Goal: Transaction & Acquisition: Purchase product/service

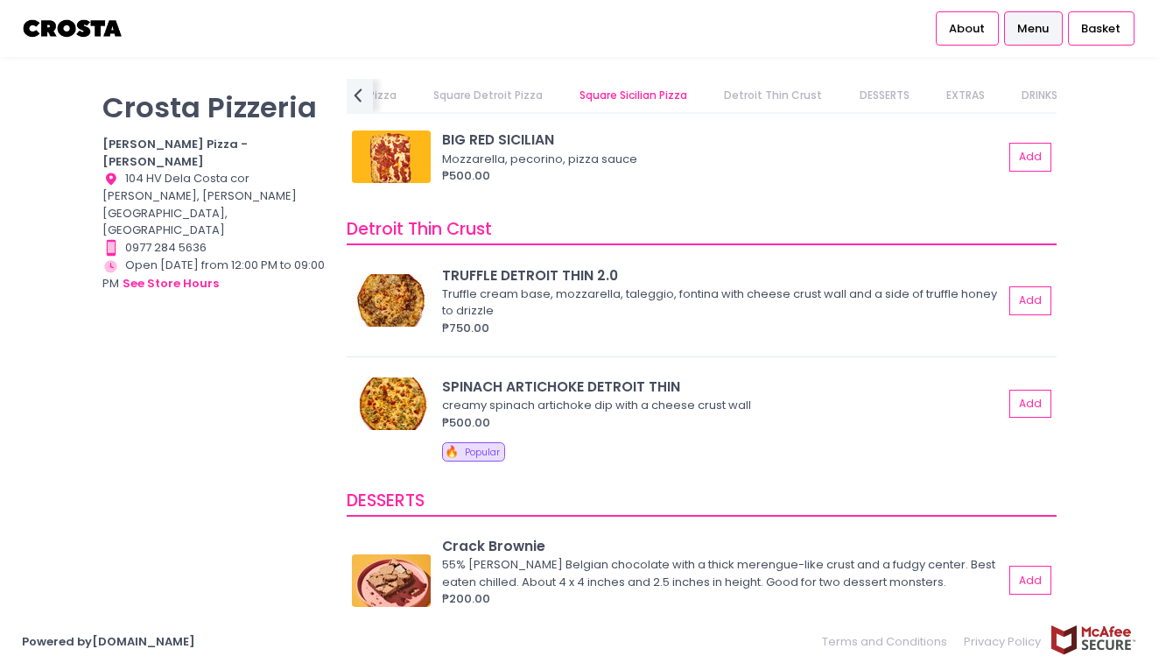
scroll to position [2922, 0]
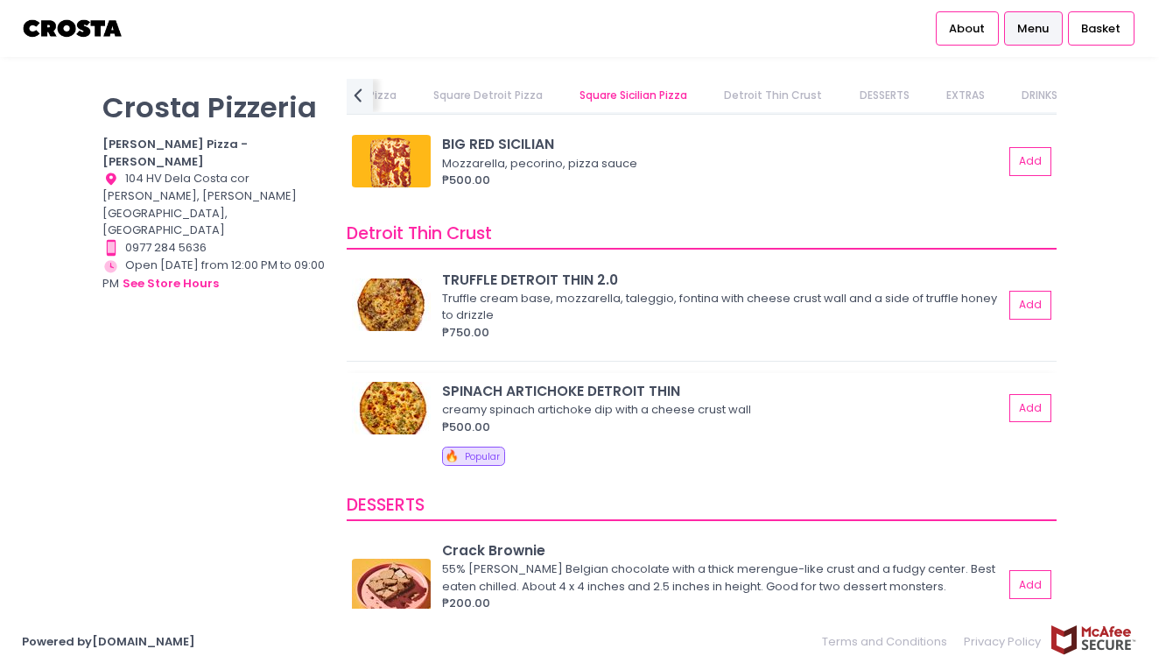
click at [388, 382] on img at bounding box center [391, 408] width 79 height 53
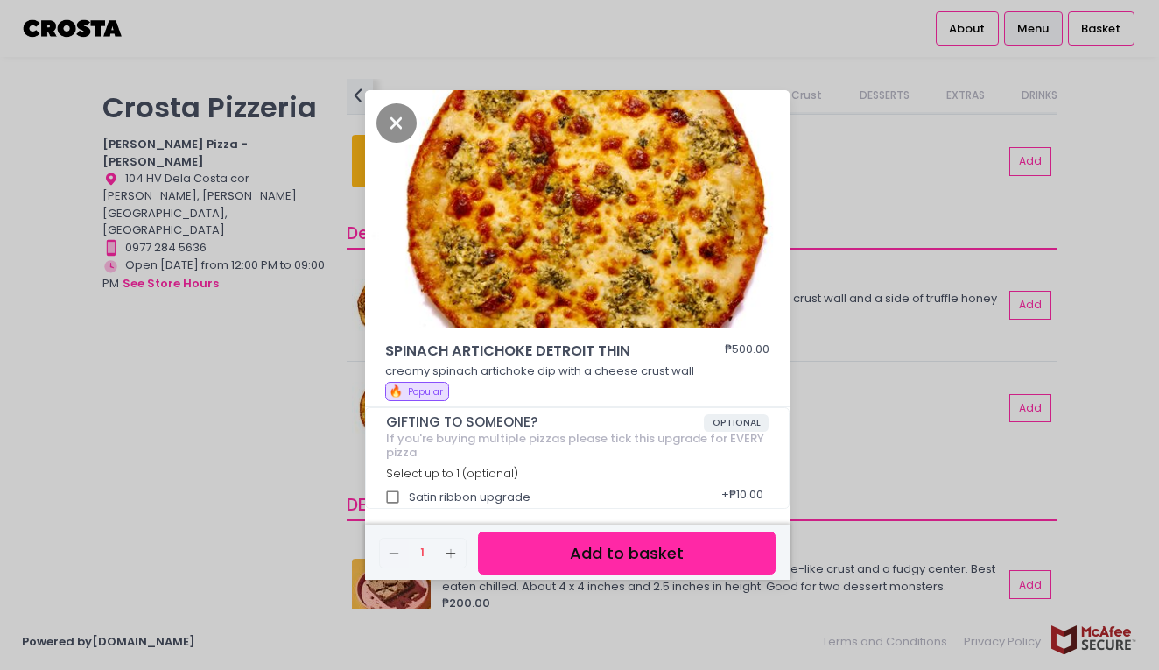
click at [305, 314] on div "SPINACH ARTICHOKE DETROIT THIN ₱500.00 creamy spinach artichoke dip with a chee…" at bounding box center [579, 335] width 1159 height 670
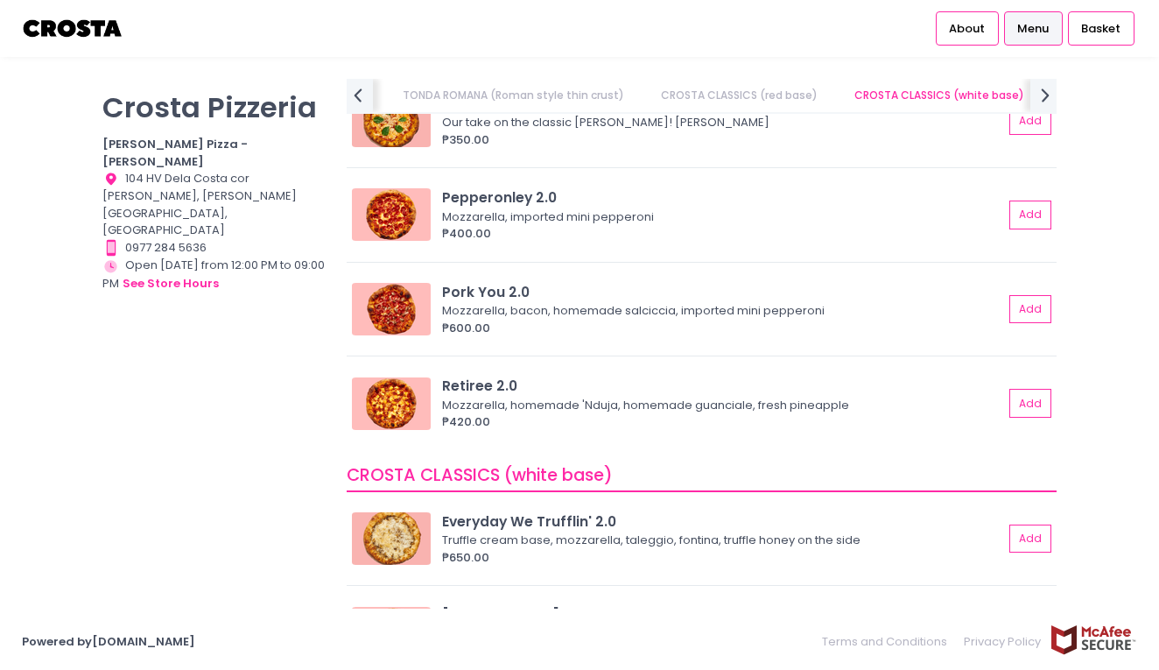
scroll to position [689, 0]
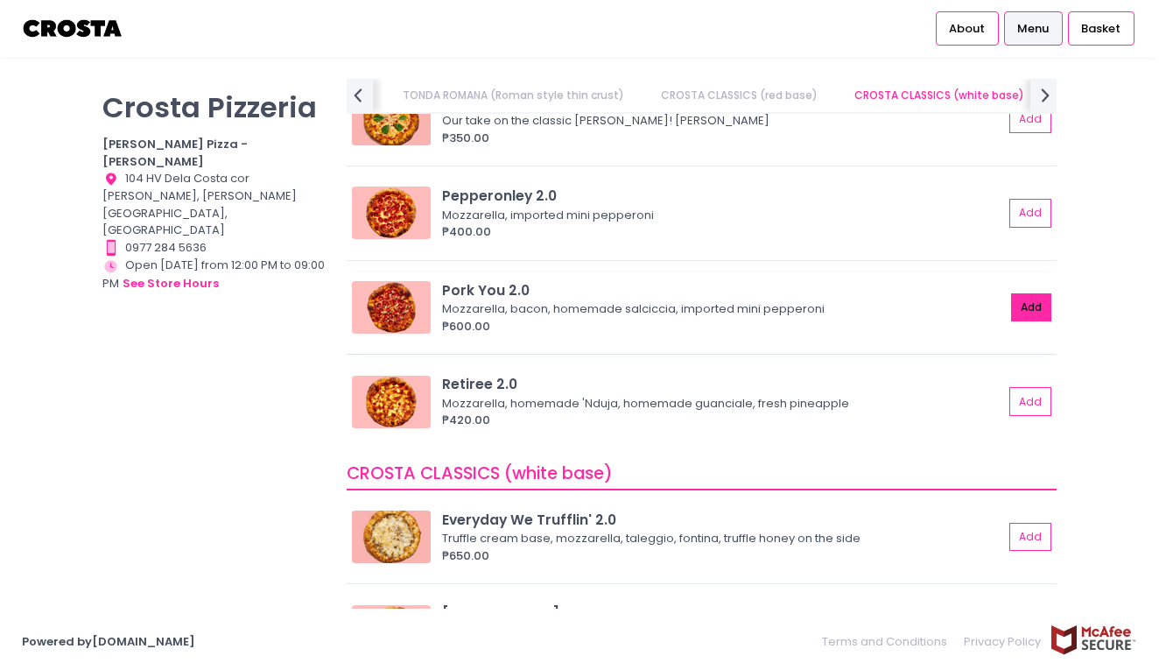
click at [1032, 298] on button "Add" at bounding box center [1031, 307] width 40 height 29
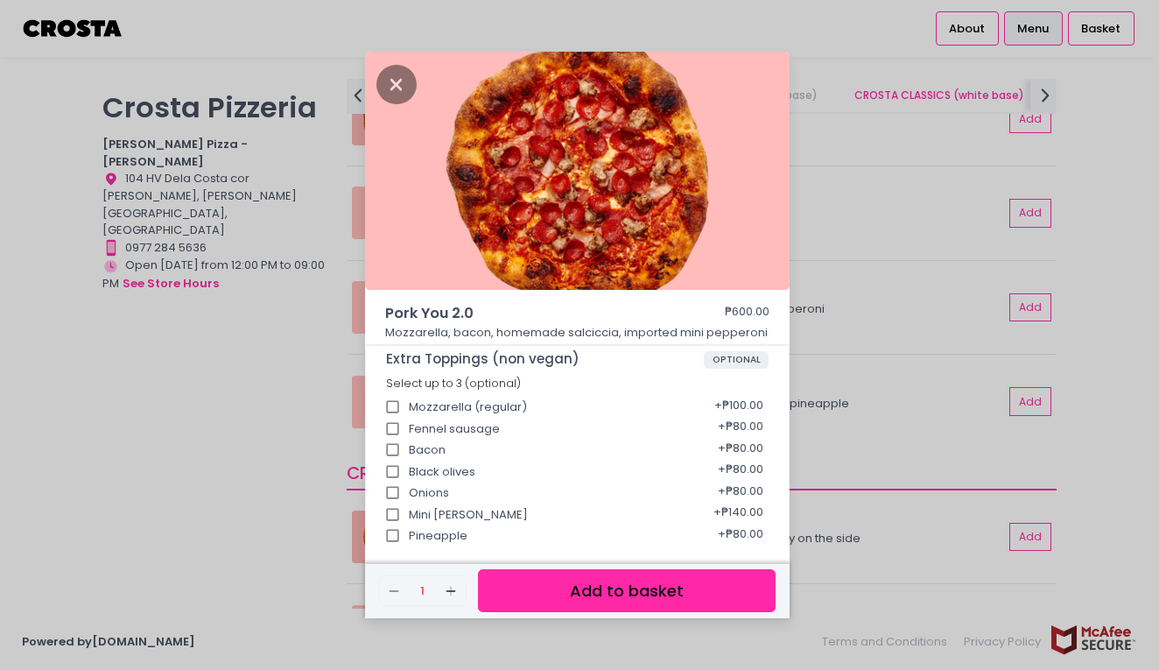
click at [535, 595] on button "Add to basket" at bounding box center [627, 590] width 298 height 43
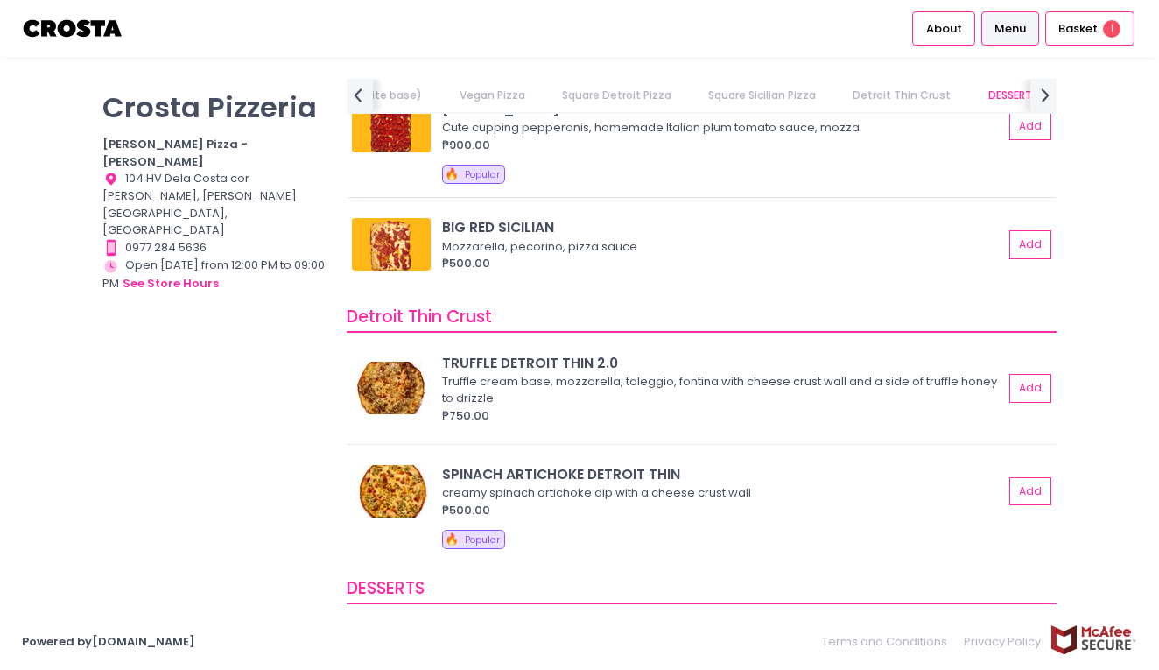
scroll to position [2840, 0]
click at [401, 369] on img at bounding box center [391, 387] width 79 height 53
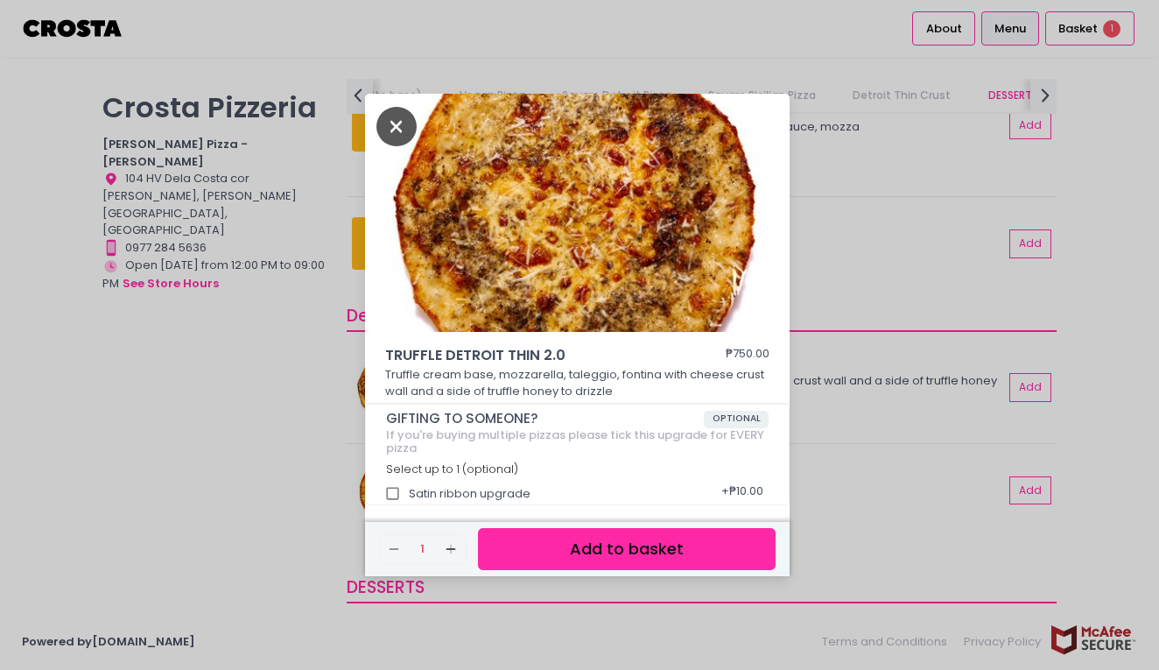
click at [391, 119] on icon "Close" at bounding box center [396, 126] width 40 height 39
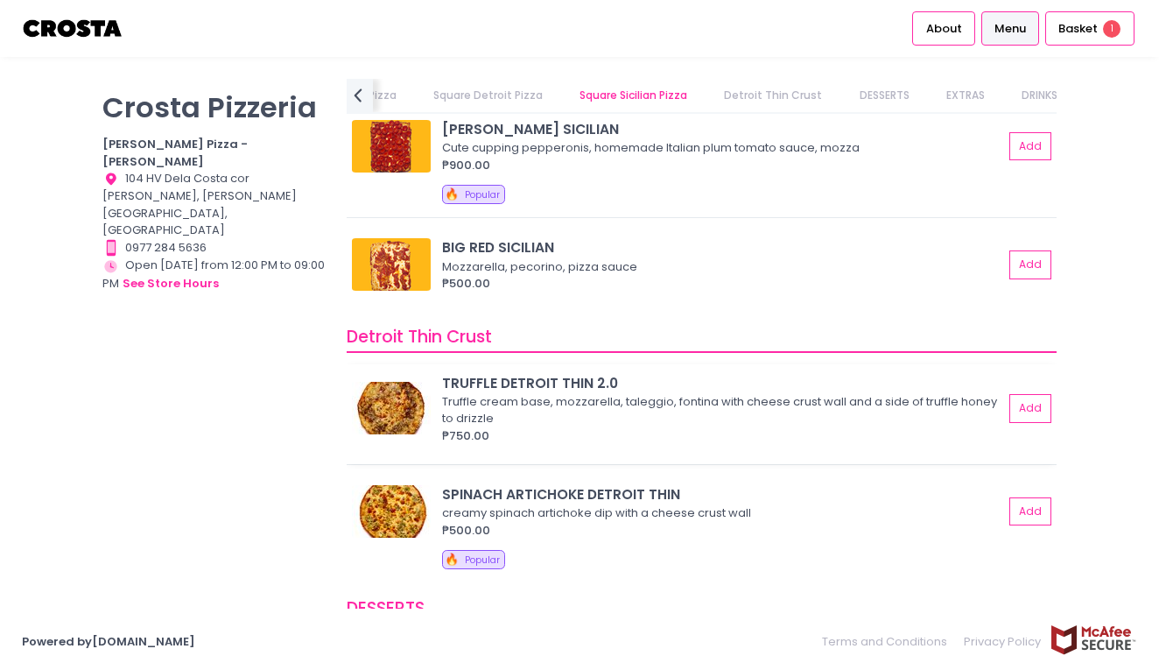
scroll to position [2882, 0]
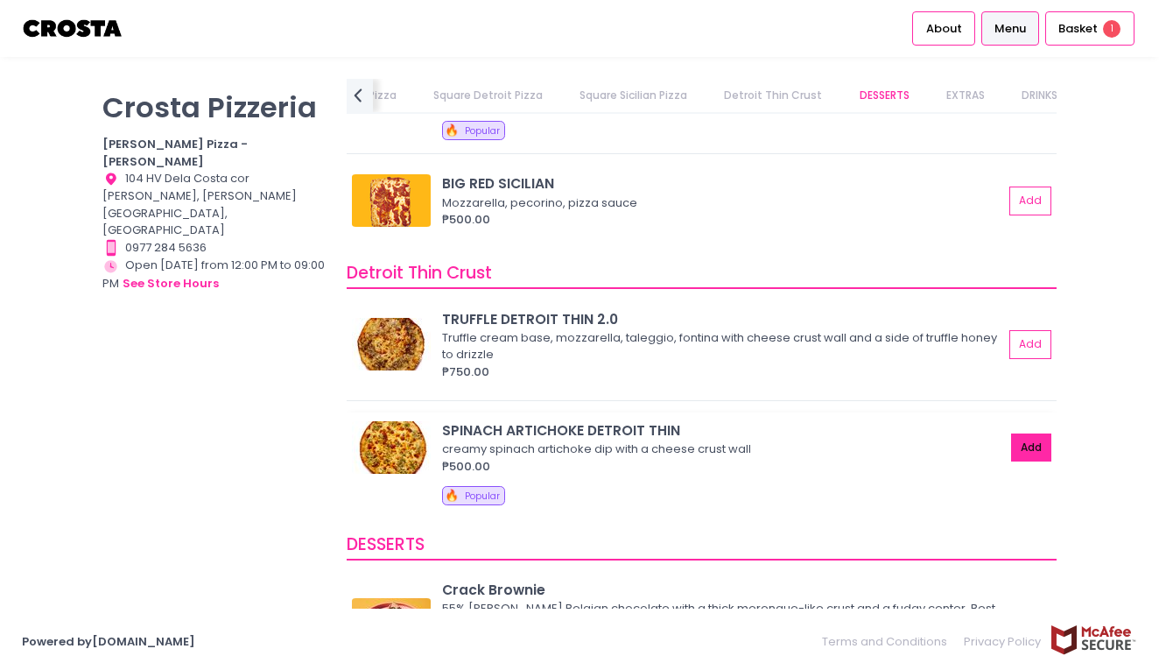
click at [1032, 433] on button "Add" at bounding box center [1031, 447] width 40 height 29
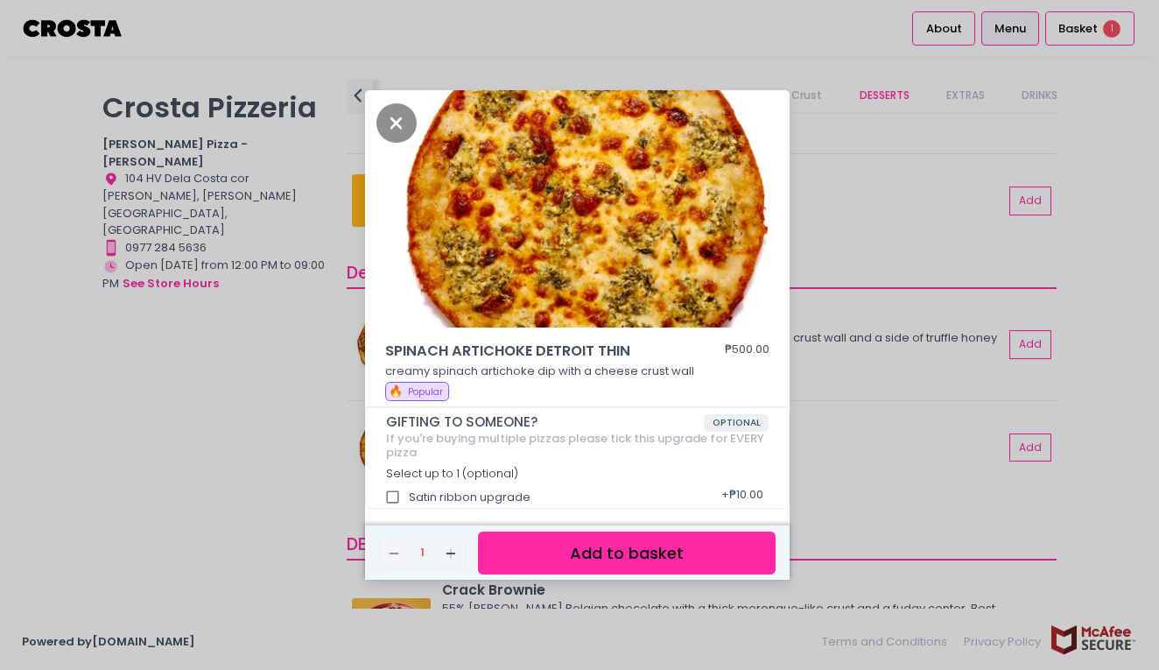
click at [590, 544] on button "Add to basket" at bounding box center [627, 552] width 298 height 43
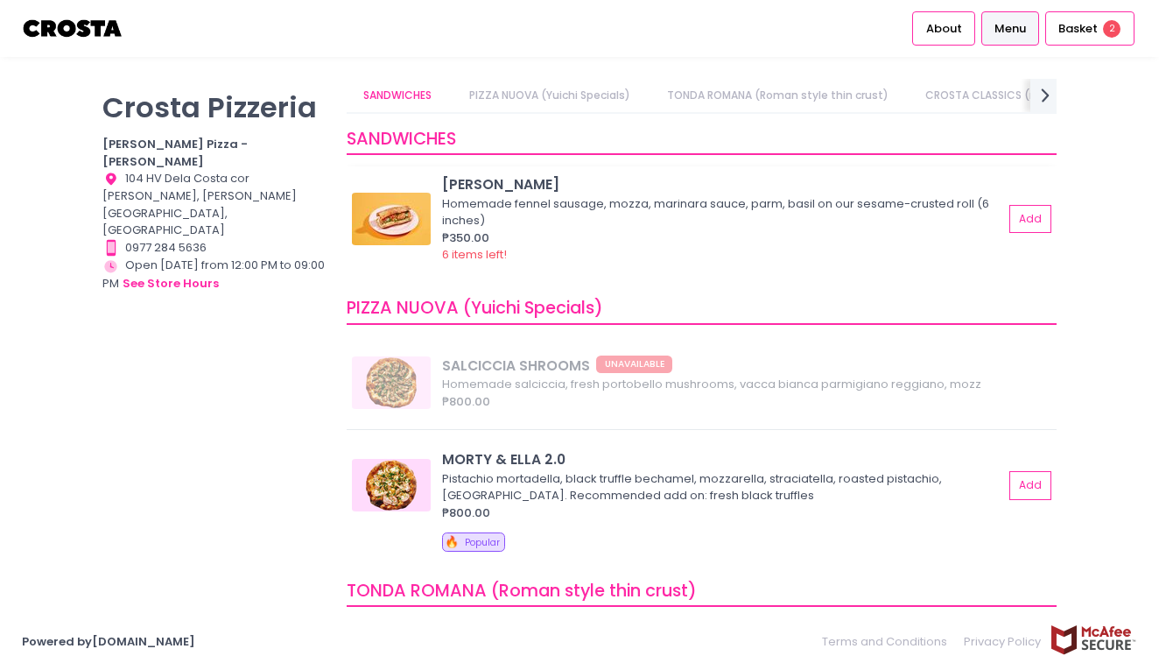
scroll to position [0, 0]
click at [1096, 31] on span "Basket" at bounding box center [1077, 29] width 39 height 18
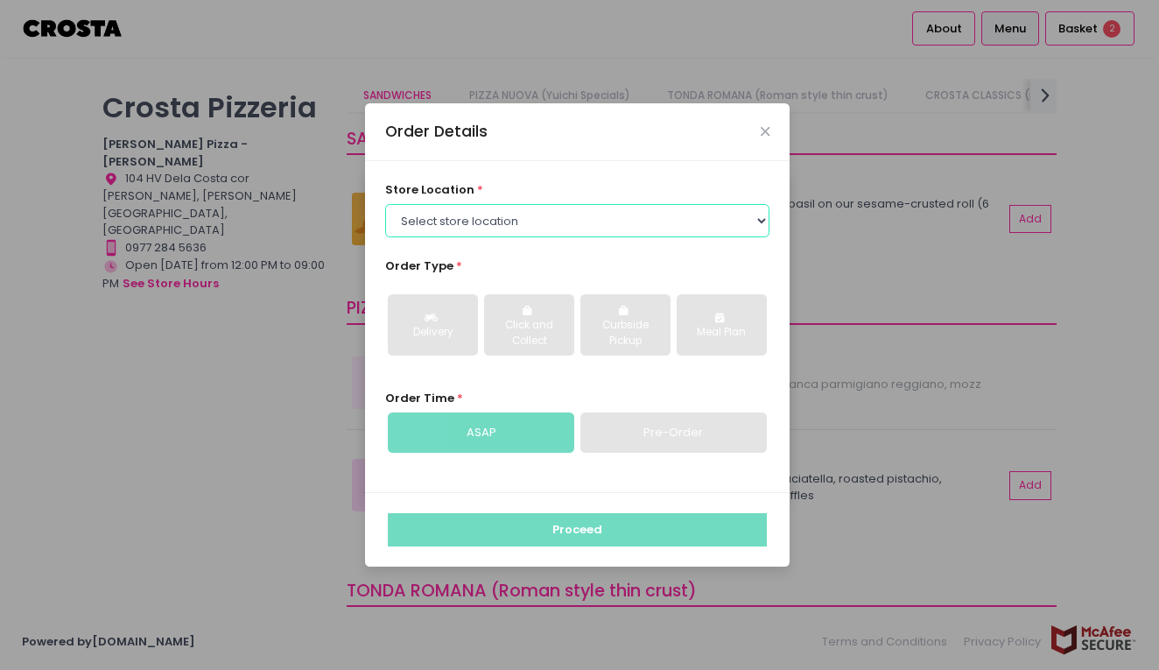
select select "65090bae48156caed44a5eb4"
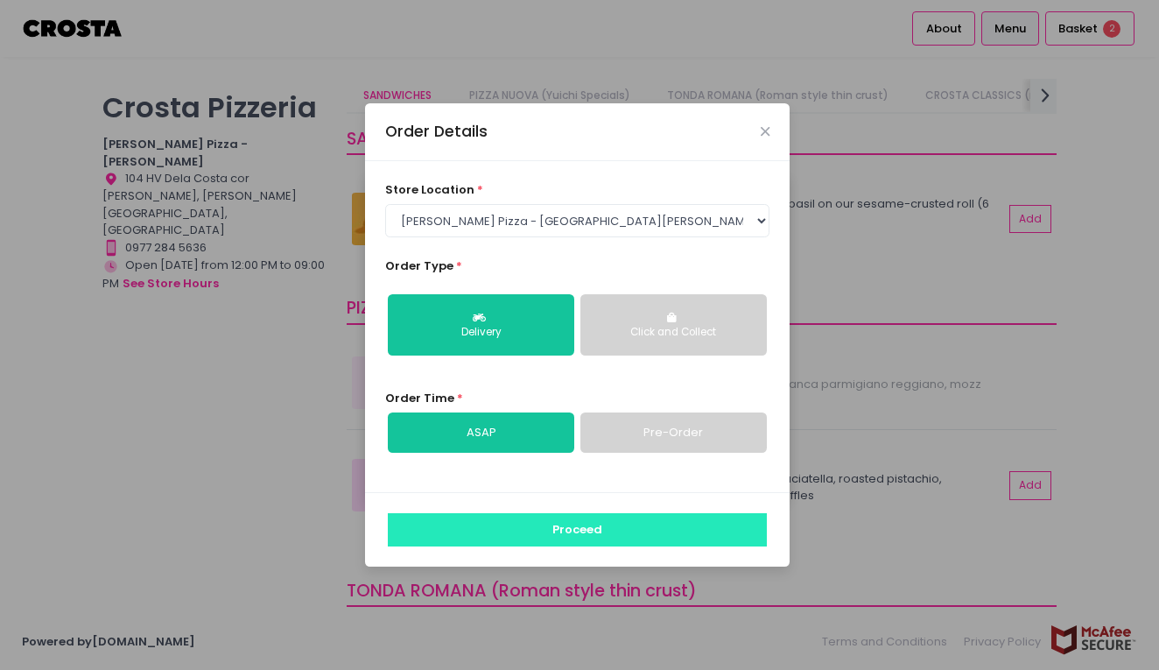
click at [558, 532] on button "Proceed" at bounding box center [577, 529] width 379 height 33
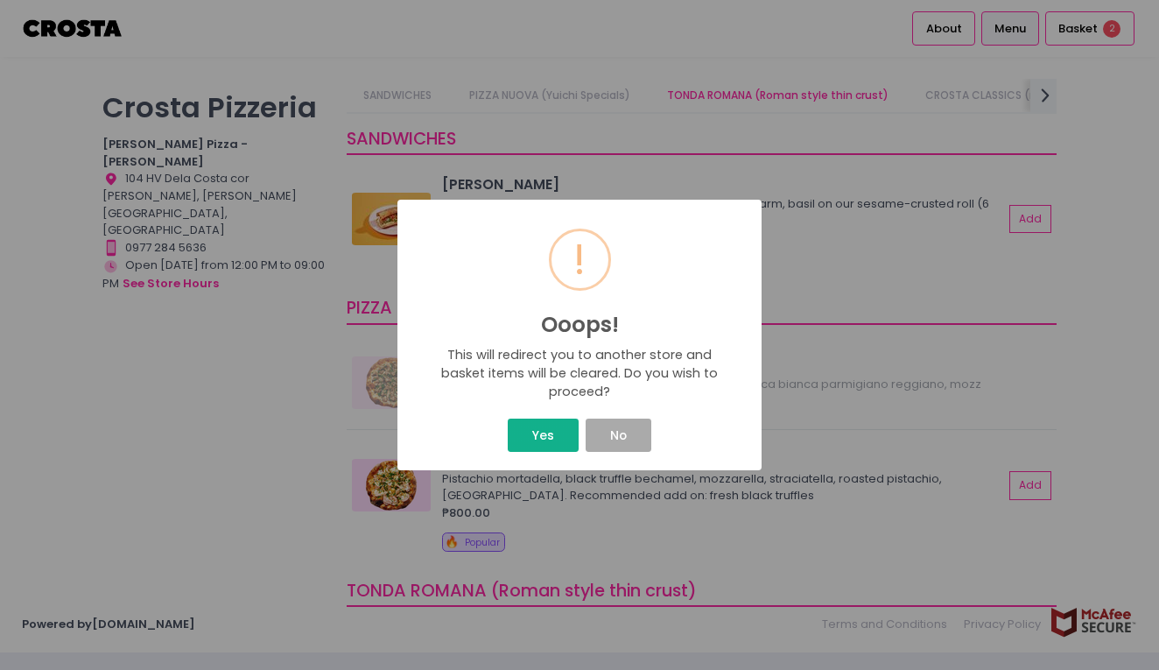
click at [556, 433] on button "Yes" at bounding box center [543, 434] width 70 height 33
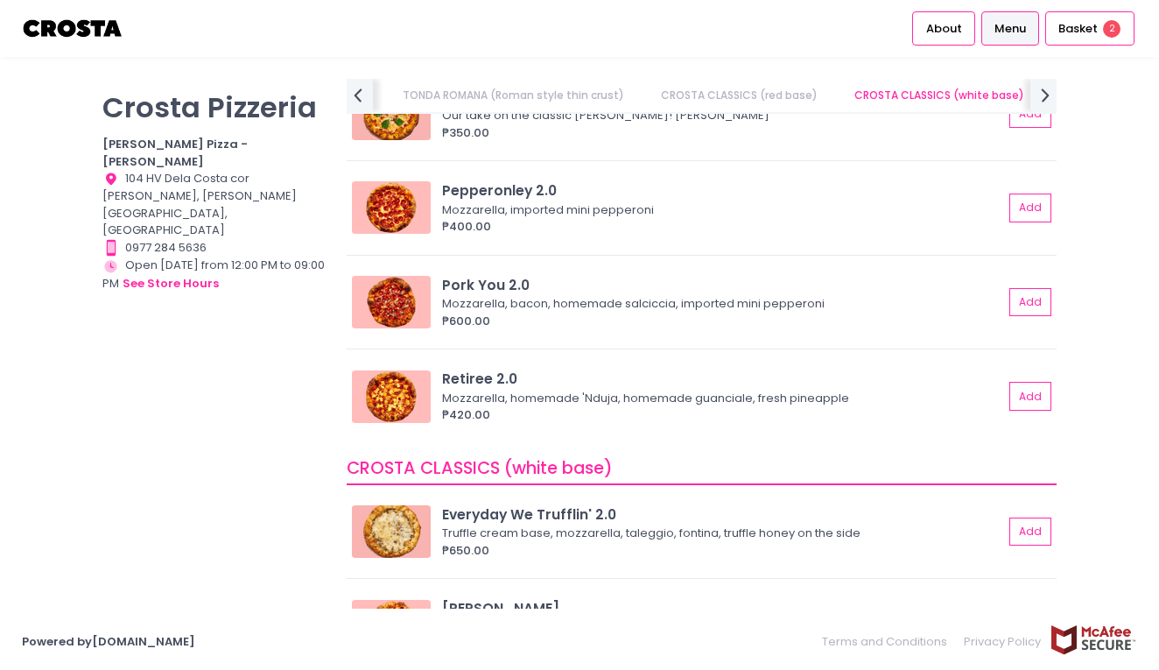
scroll to position [701, 0]
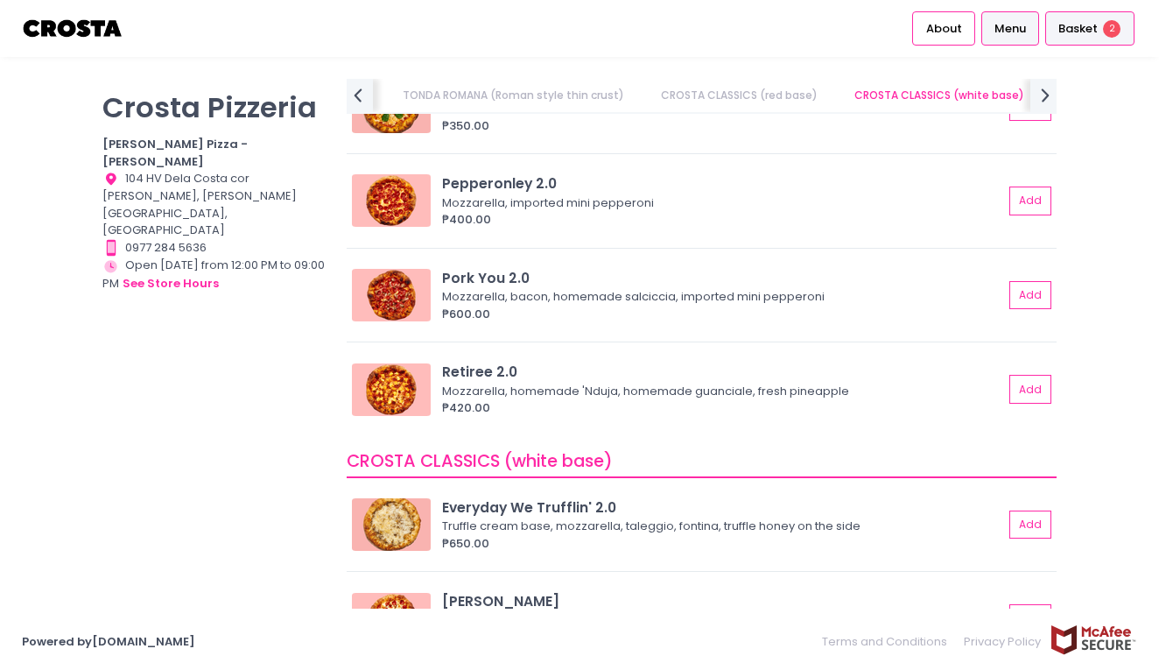
click at [1103, 38] on div "Basket 2" at bounding box center [1089, 28] width 89 height 34
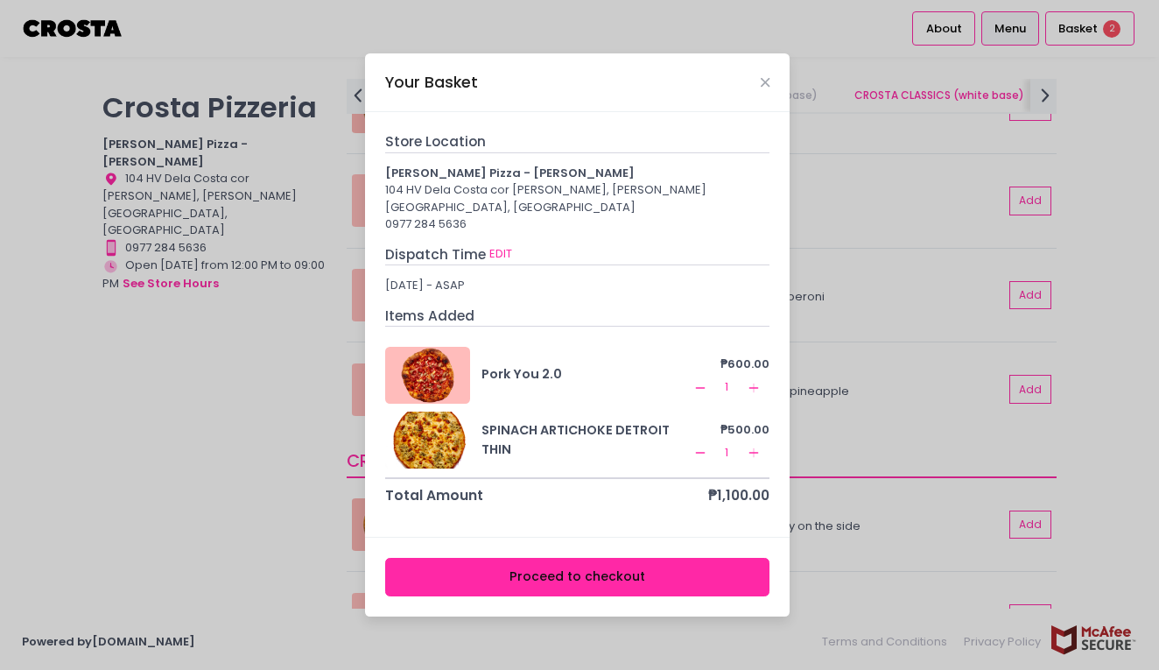
scroll to position [0, 0]
click at [768, 89] on icon "Close" at bounding box center [765, 82] width 9 height 13
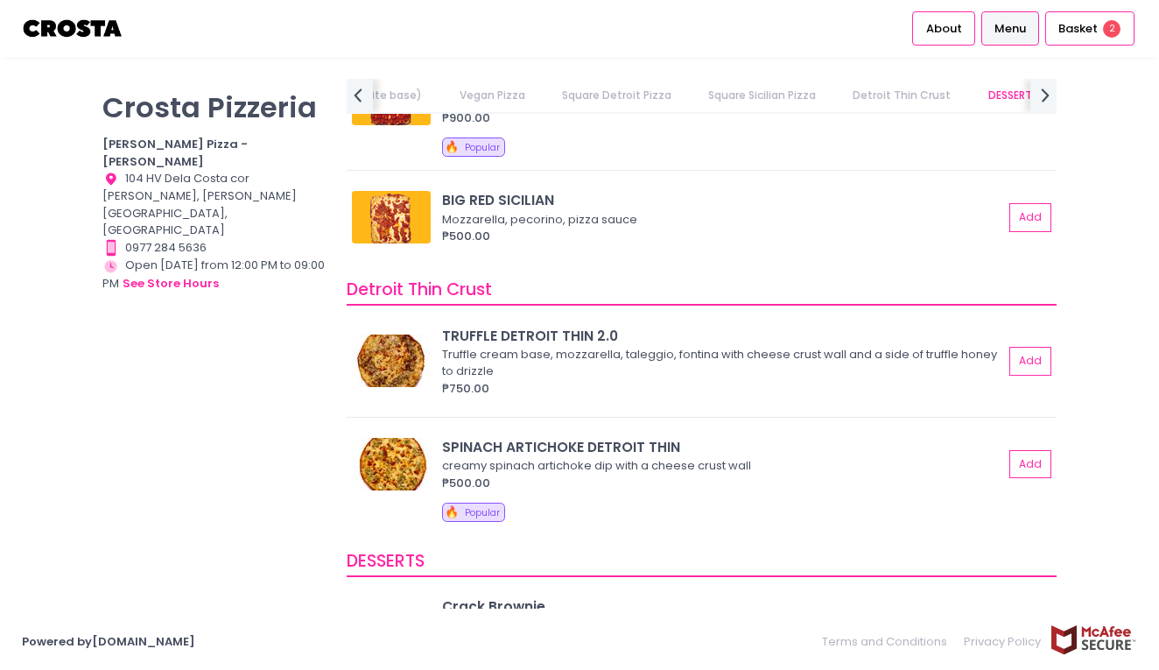
scroll to position [2959, 0]
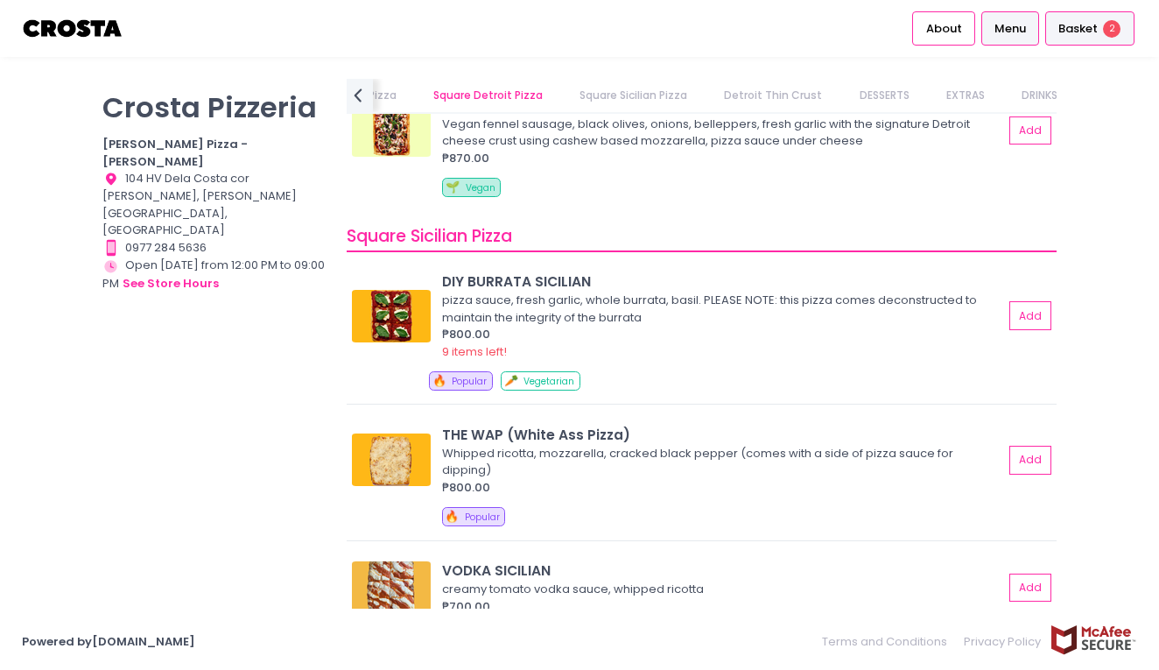
click at [1109, 23] on span "2" at bounding box center [1112, 29] width 18 height 18
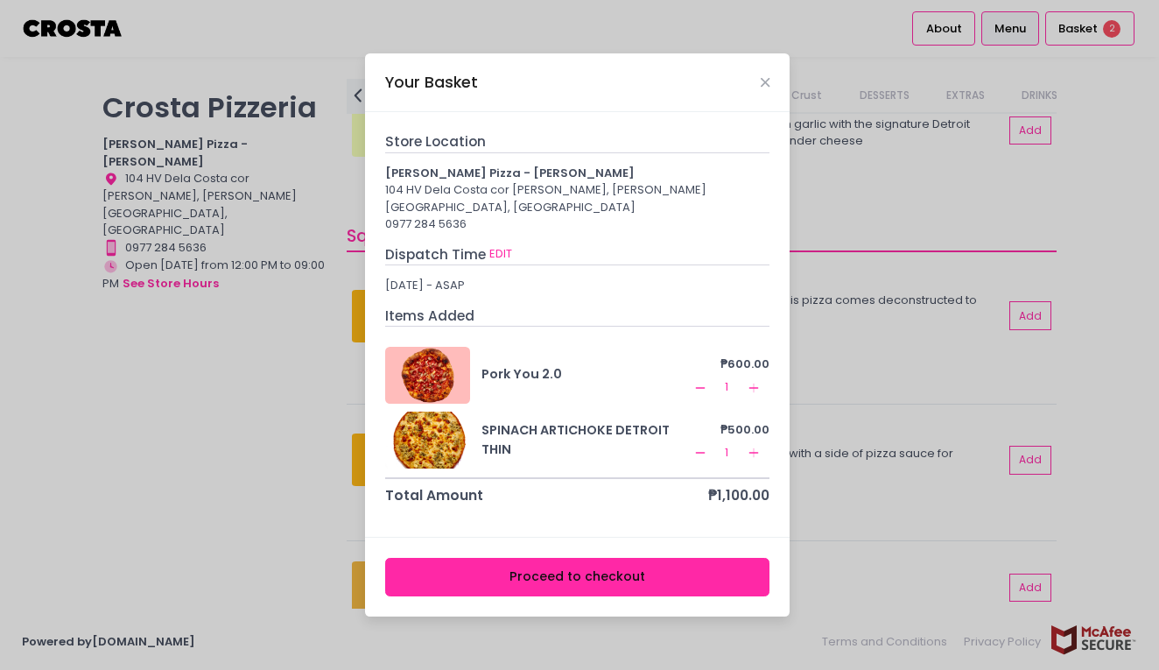
click at [617, 568] on button "Proceed to checkout" at bounding box center [577, 577] width 385 height 39
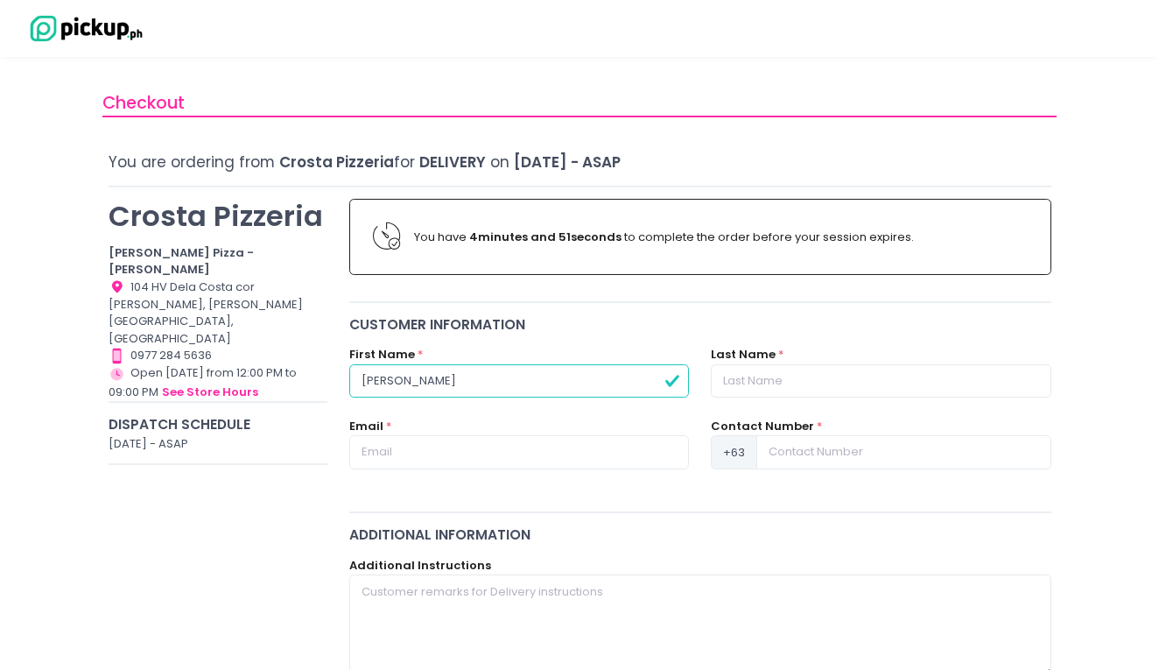
type input "Paolo"
type input "Valera"
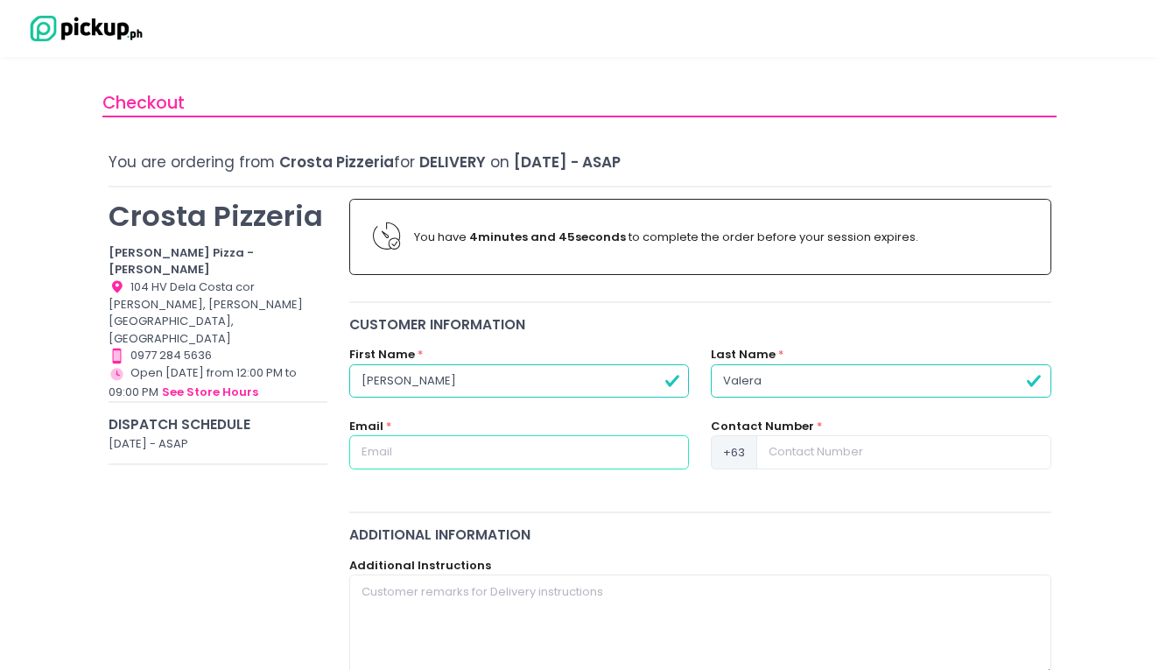
type input "pmav.official@gmail.com"
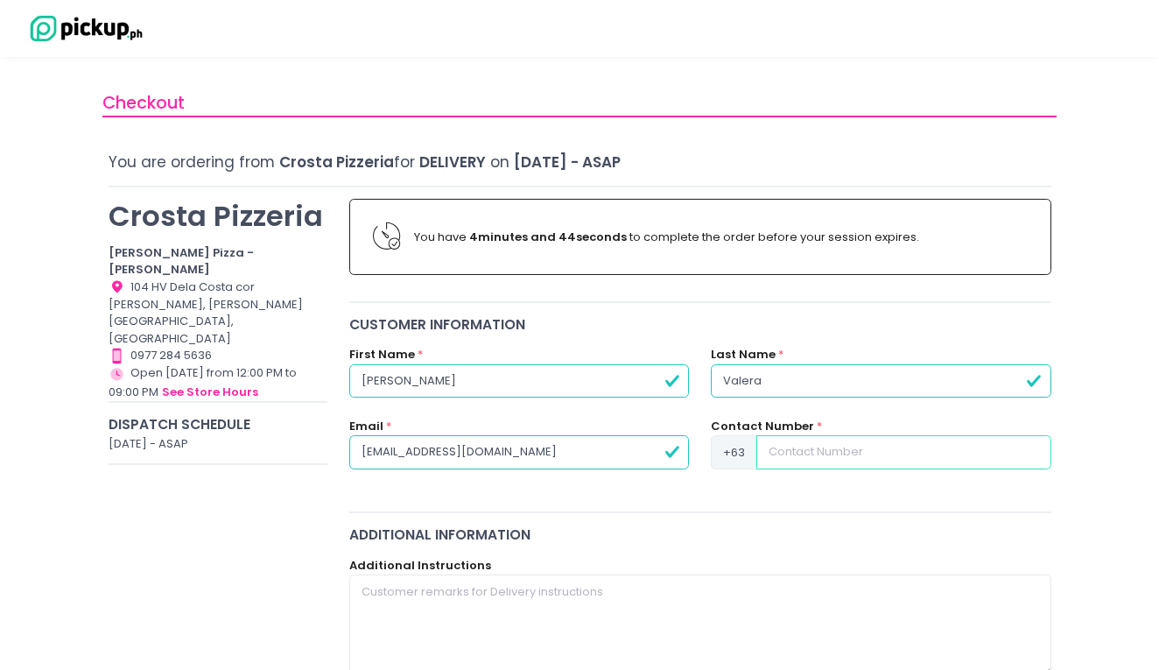
click at [786, 443] on input at bounding box center [903, 451] width 294 height 33
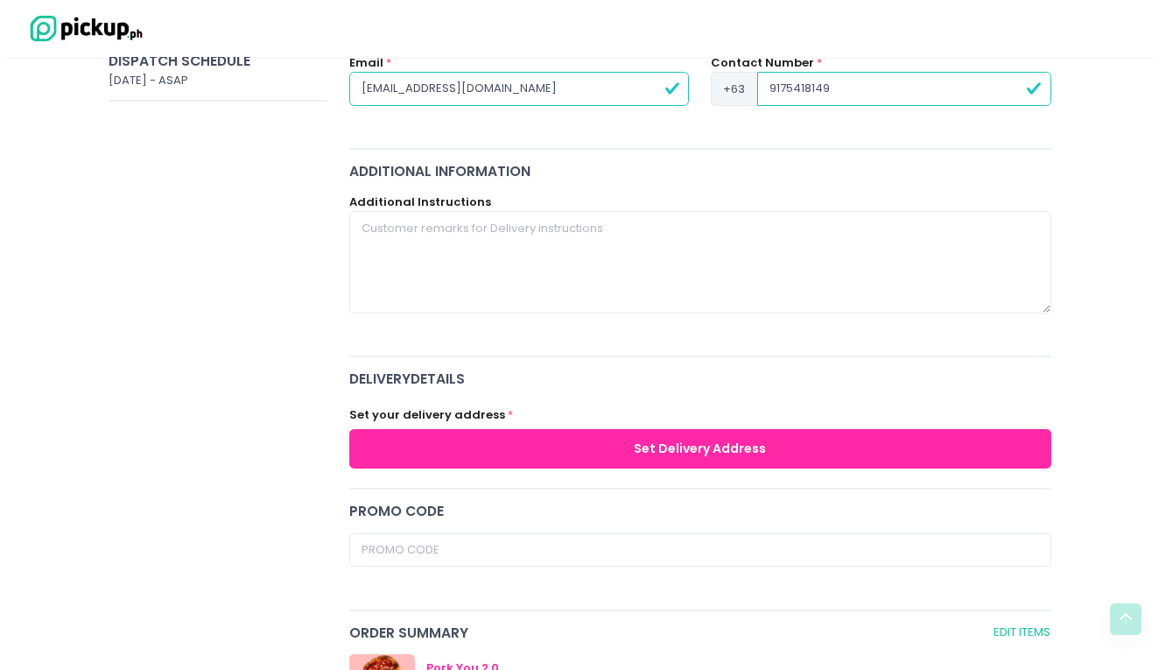
scroll to position [366, 0]
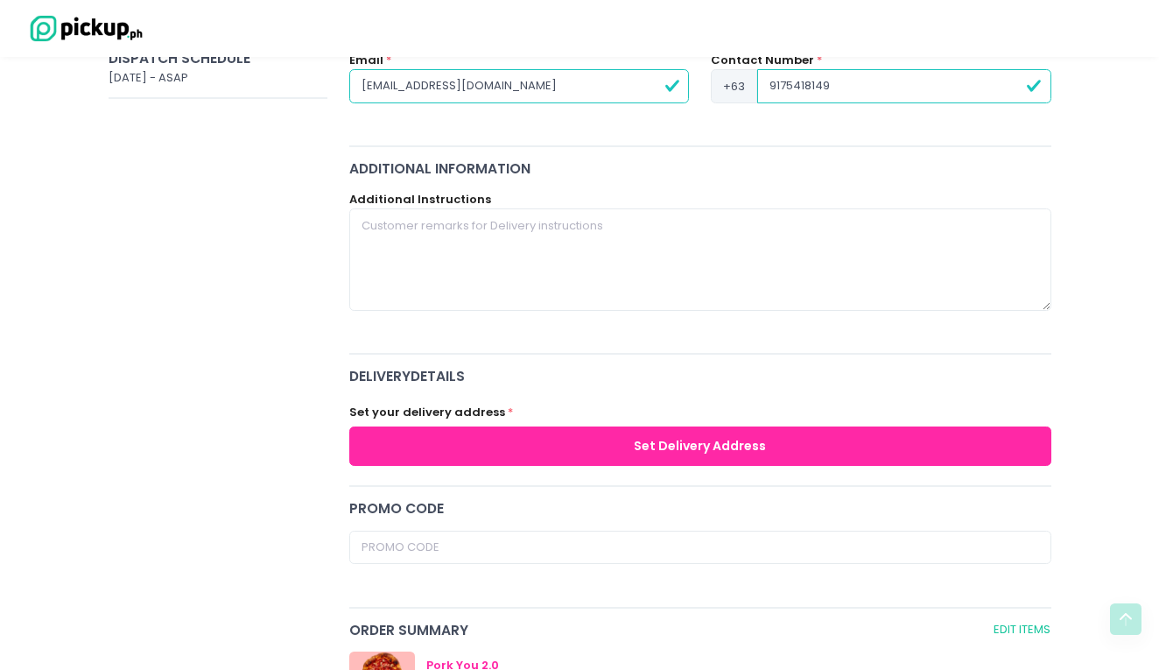
type input "9175418149"
click at [696, 444] on button "Set Delivery Address" at bounding box center [700, 445] width 702 height 39
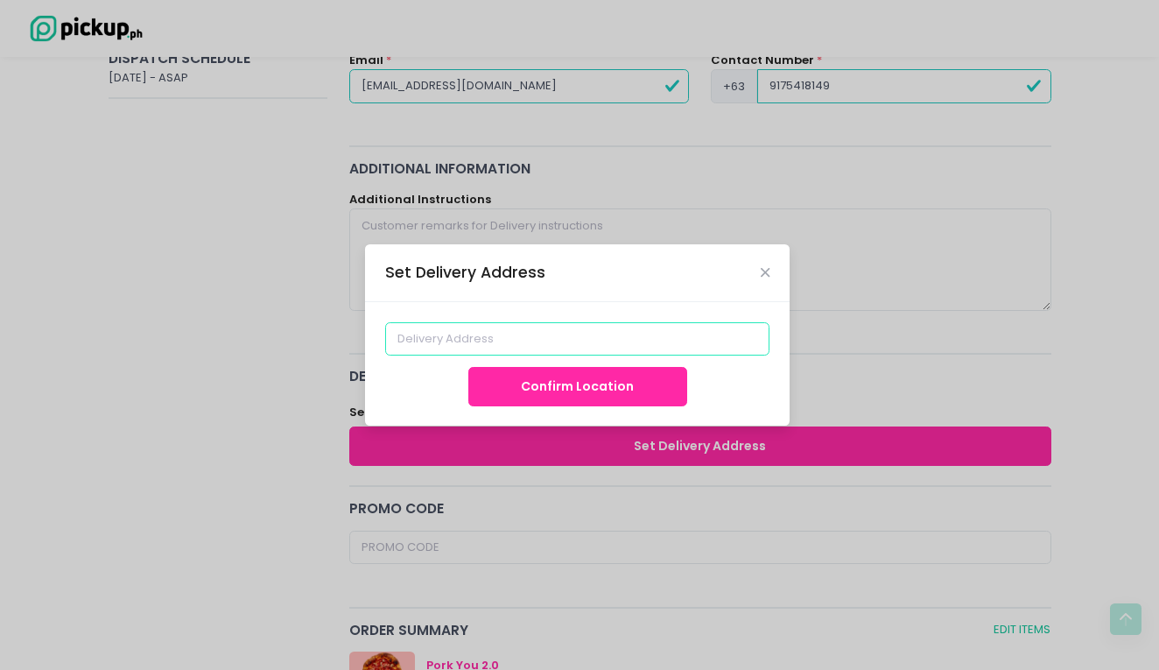
click at [581, 346] on input at bounding box center [577, 338] width 385 height 33
type input "Unit 28i Tower D The Magnolia Residences"
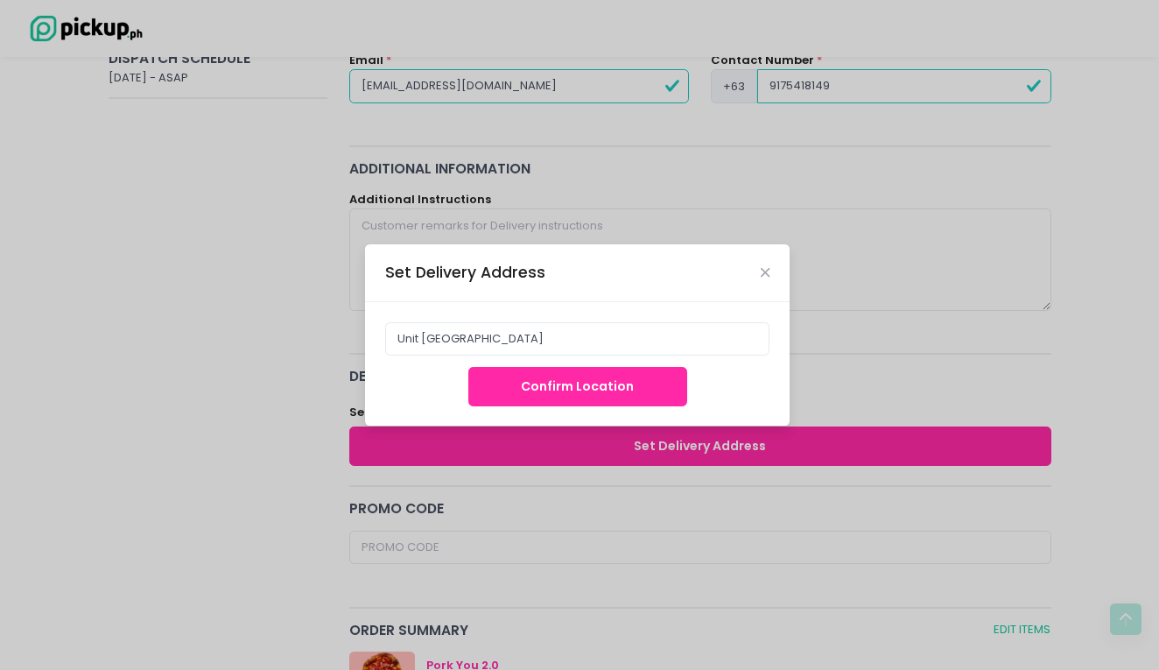
click at [635, 380] on button "Confirm Location" at bounding box center [577, 386] width 219 height 39
click at [629, 390] on button "Confirm Location" at bounding box center [577, 386] width 219 height 39
click at [759, 273] on div "Set Delivery Address" at bounding box center [577, 273] width 425 height 58
click at [761, 278] on icon "Close" at bounding box center [765, 272] width 9 height 13
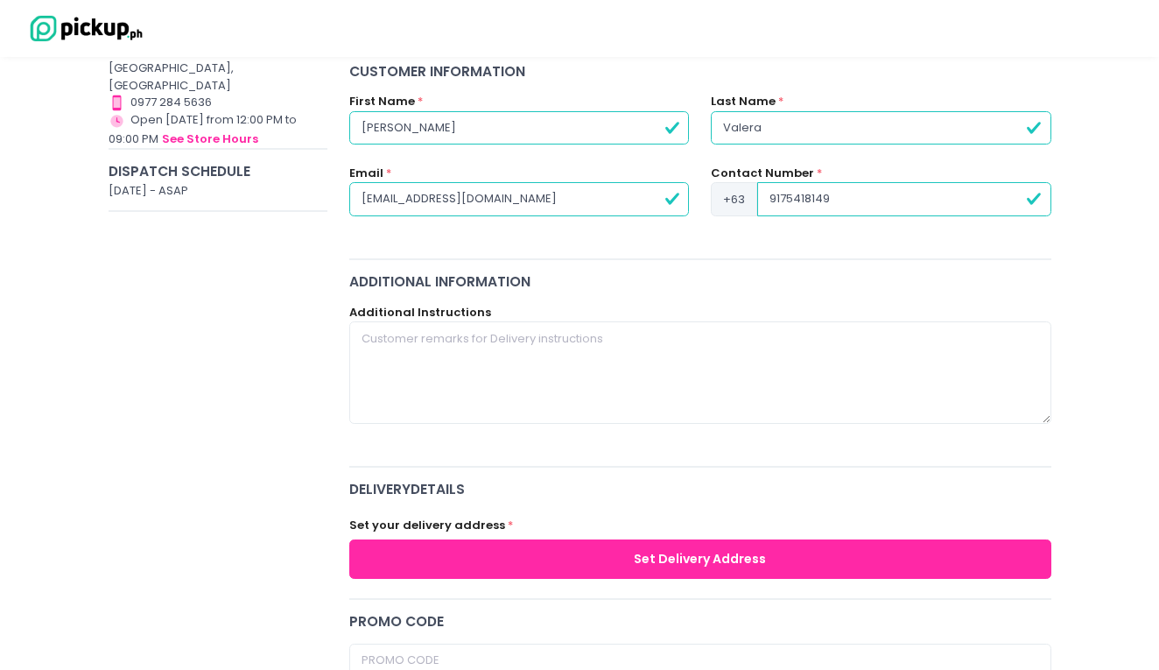
scroll to position [242, 0]
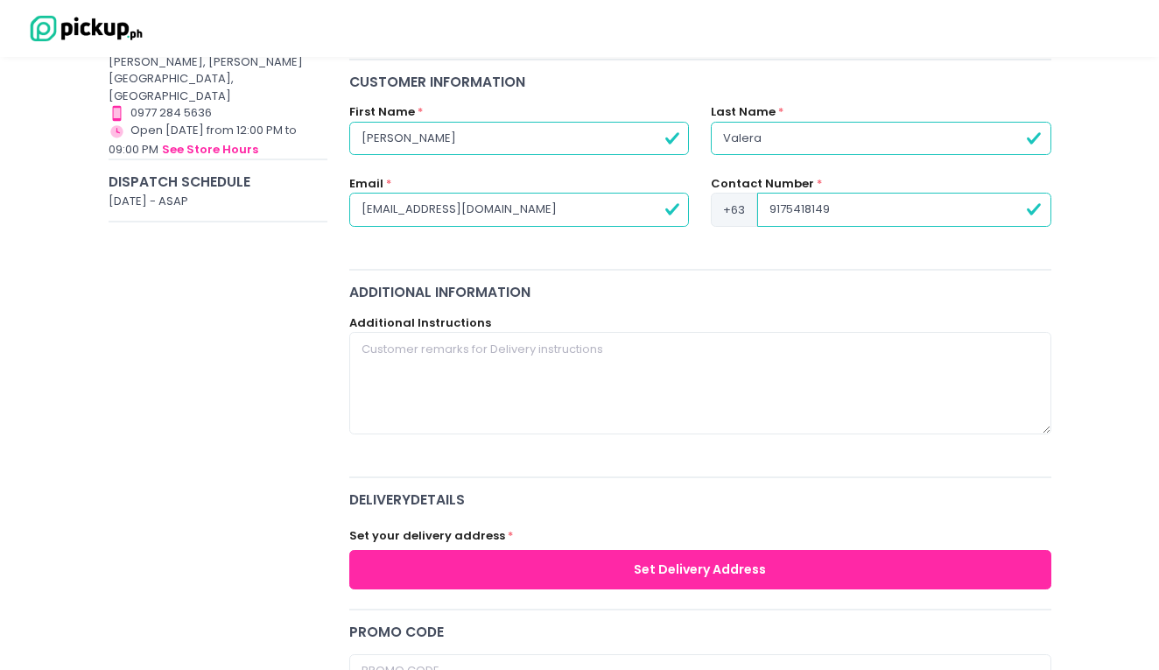
click at [590, 559] on button "Set Delivery Address" at bounding box center [700, 569] width 702 height 39
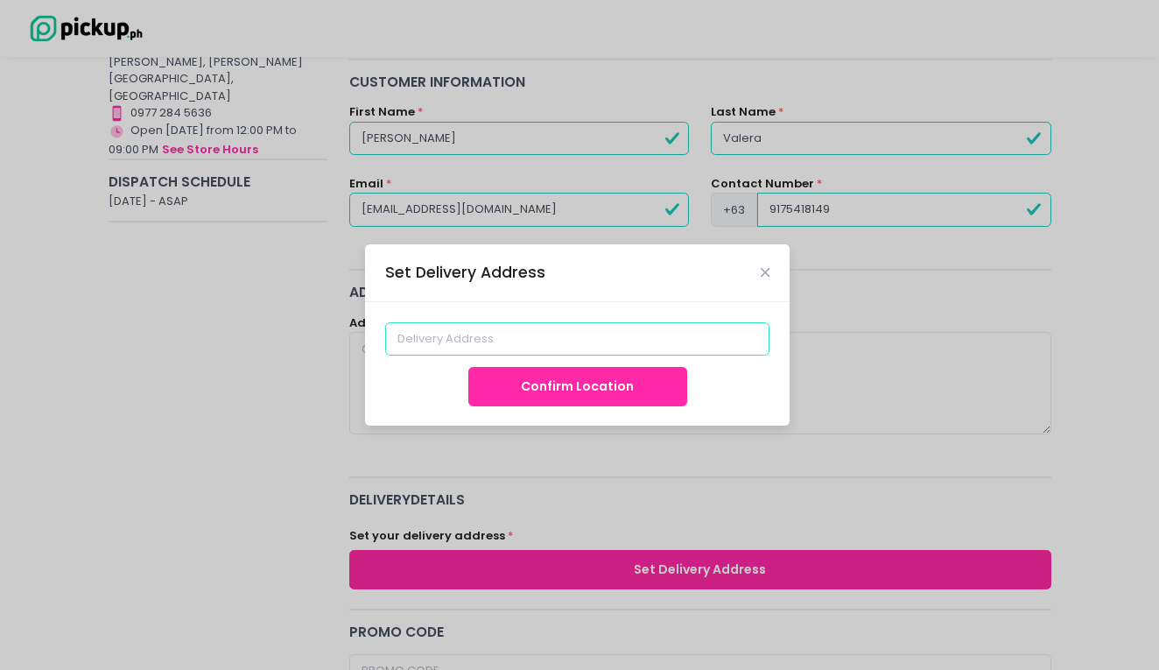
click at [489, 349] on input at bounding box center [577, 338] width 385 height 33
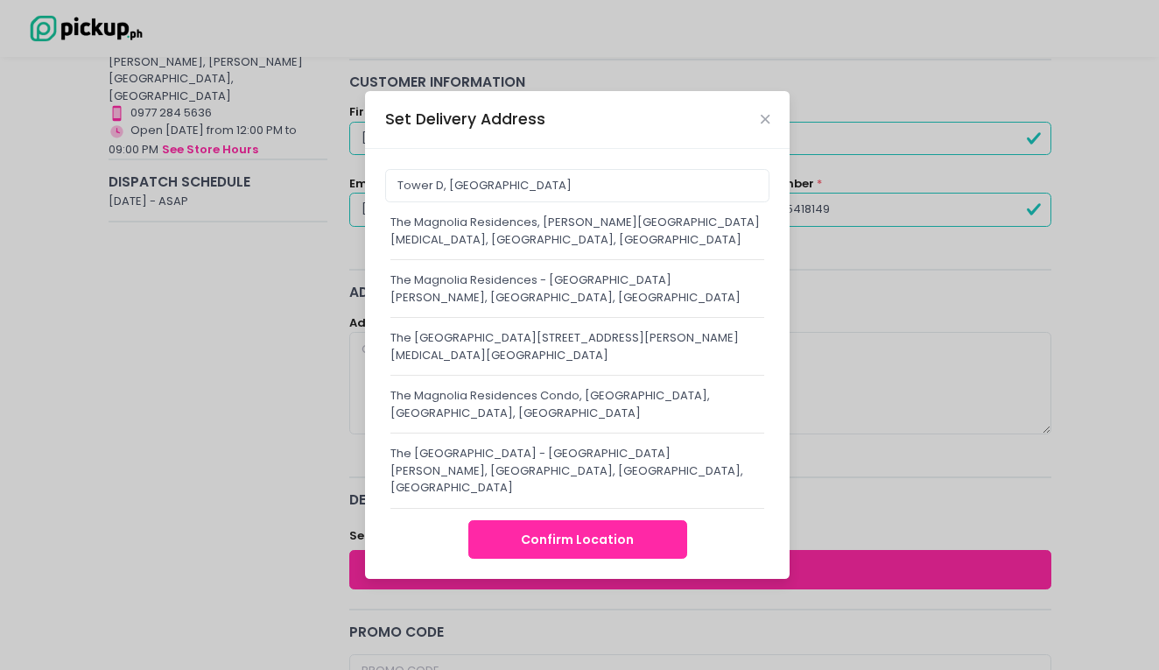
click at [522, 471] on div "The Magnolia Residence - Tower D, N. Domingo, Quezon City, Metro Manila, Philip…" at bounding box center [577, 471] width 374 height 52
type input "The Magnolia Residence - Tower D, N. Domingo, Quezon City, Metro Manila, Philip…"
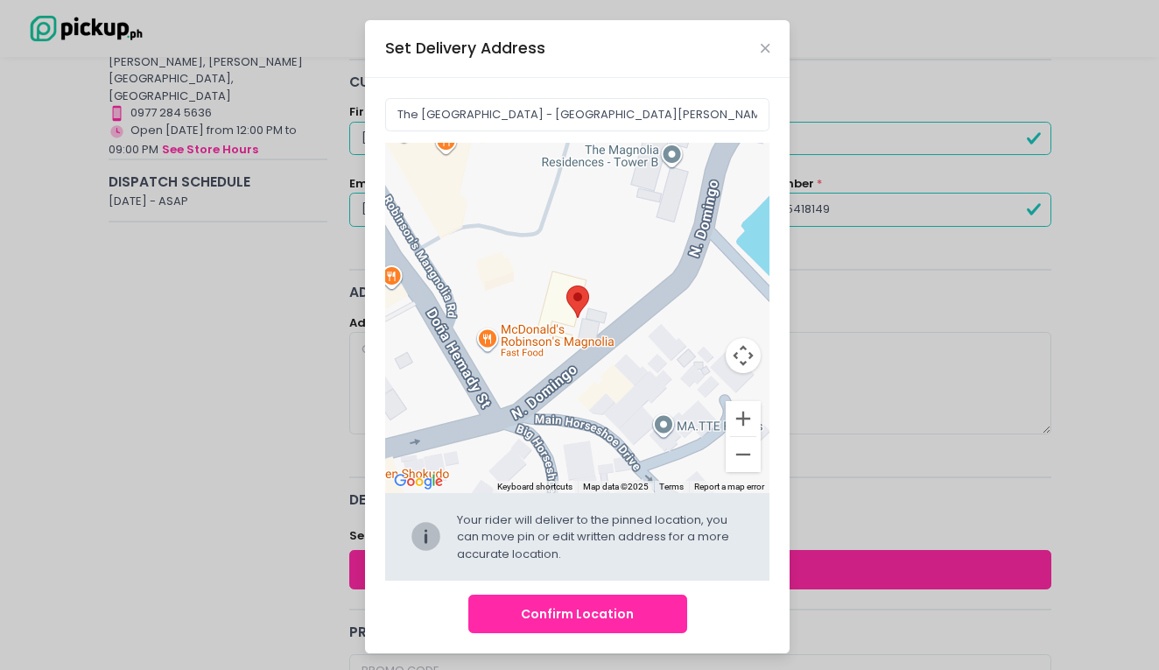
click at [554, 613] on button "Confirm Location" at bounding box center [577, 613] width 219 height 39
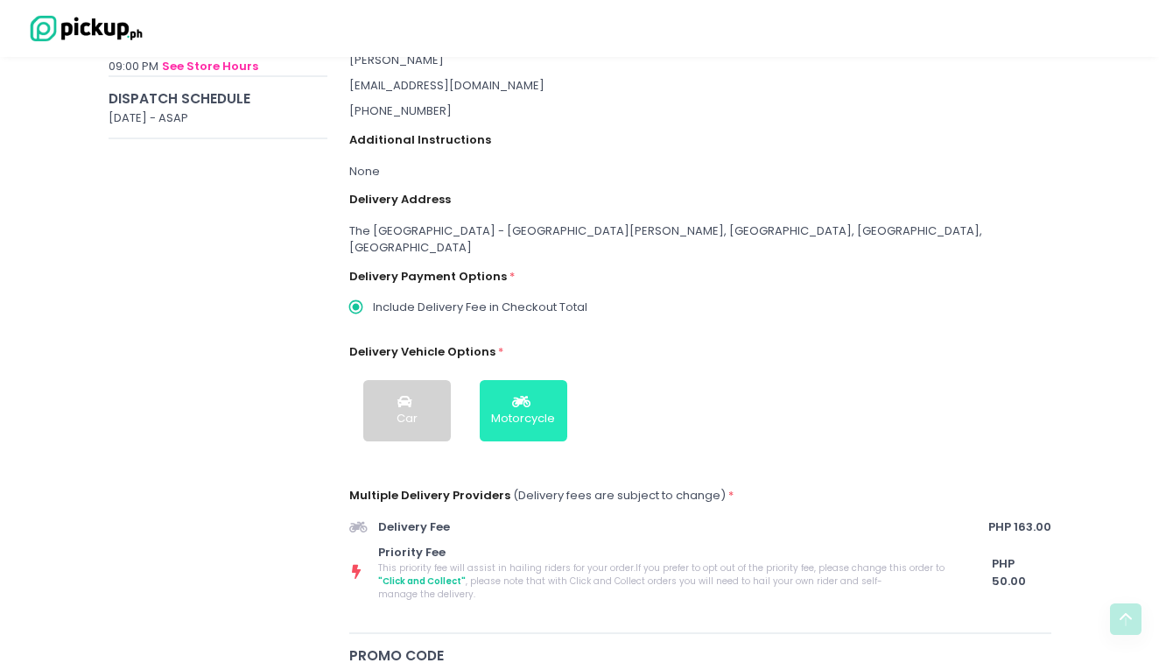
scroll to position [356, 0]
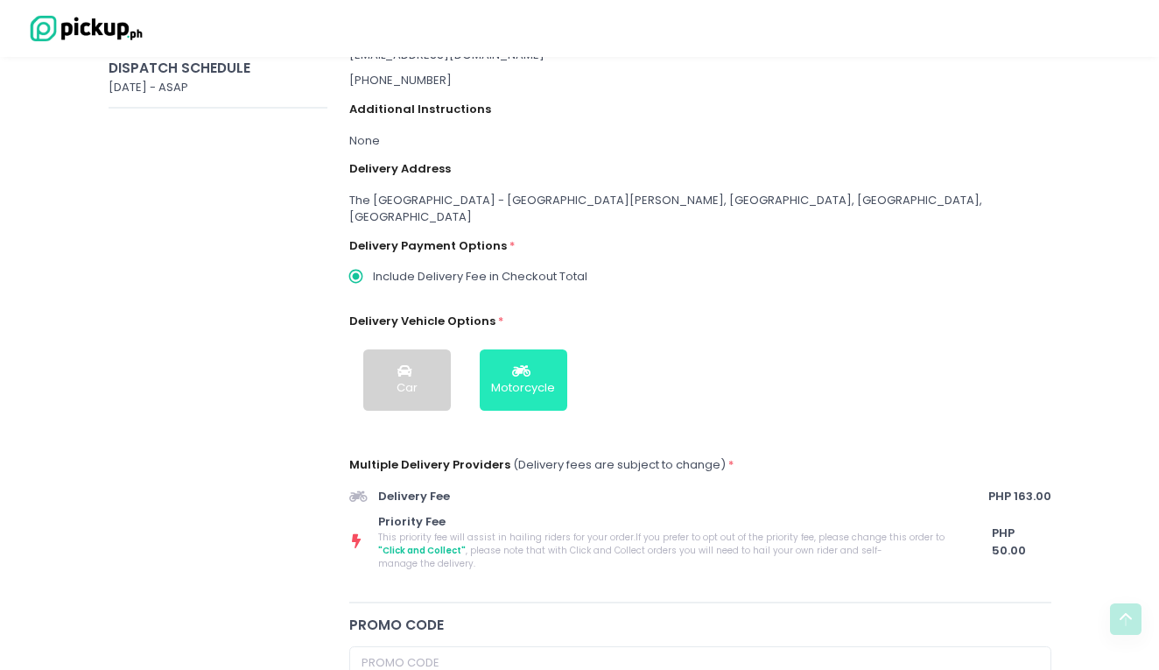
click at [510, 378] on button "Motorcycle" at bounding box center [524, 379] width 88 height 61
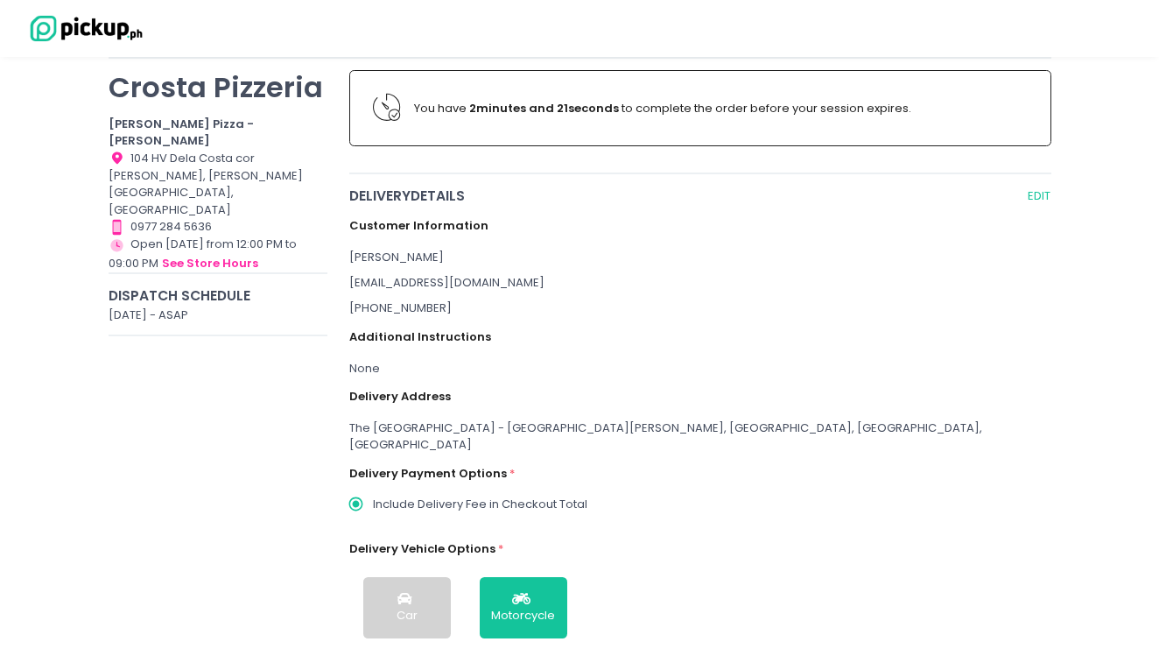
scroll to position [126, 0]
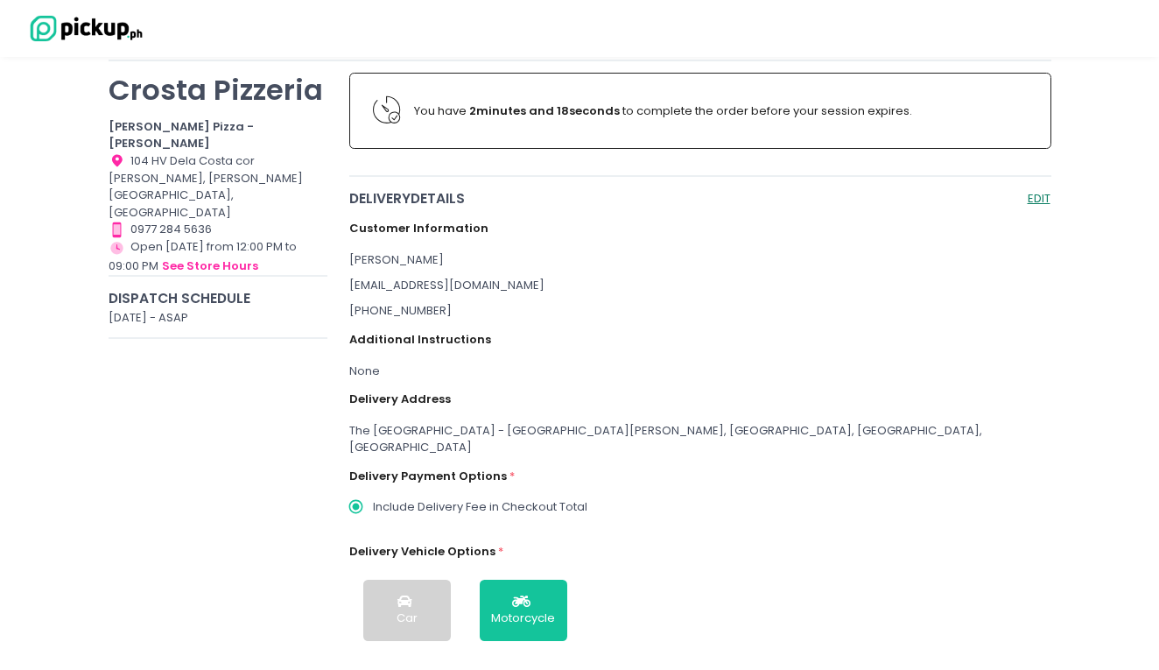
click at [1029, 192] on button "EDIT" at bounding box center [1039, 198] width 25 height 20
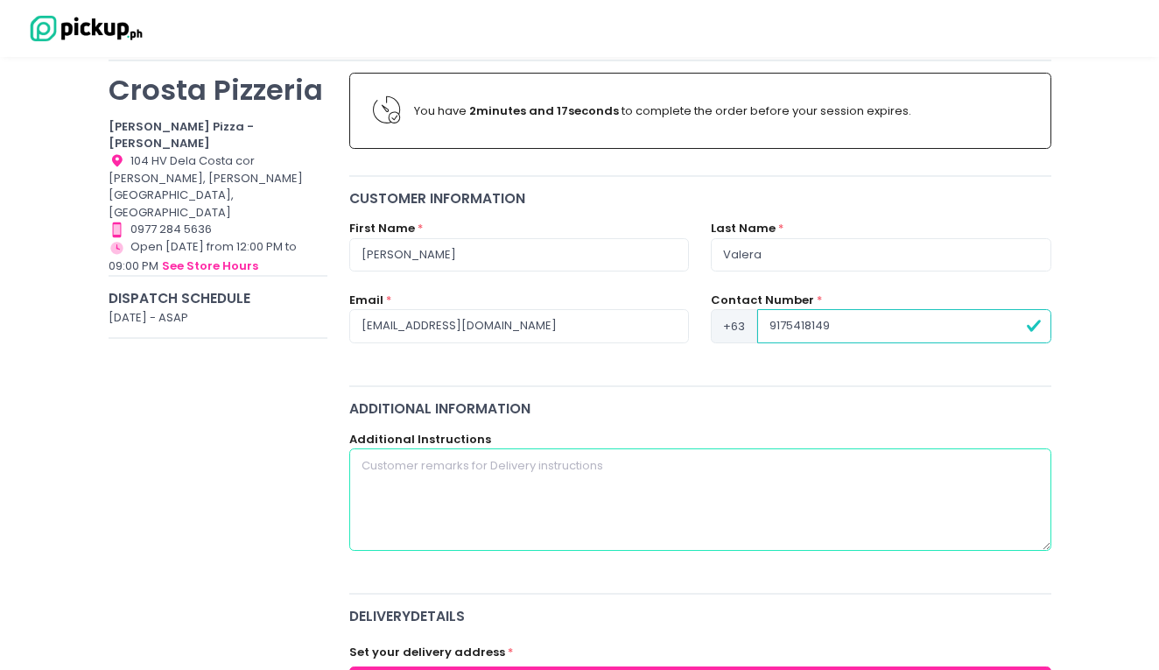
click at [513, 509] on textarea at bounding box center [700, 499] width 702 height 102
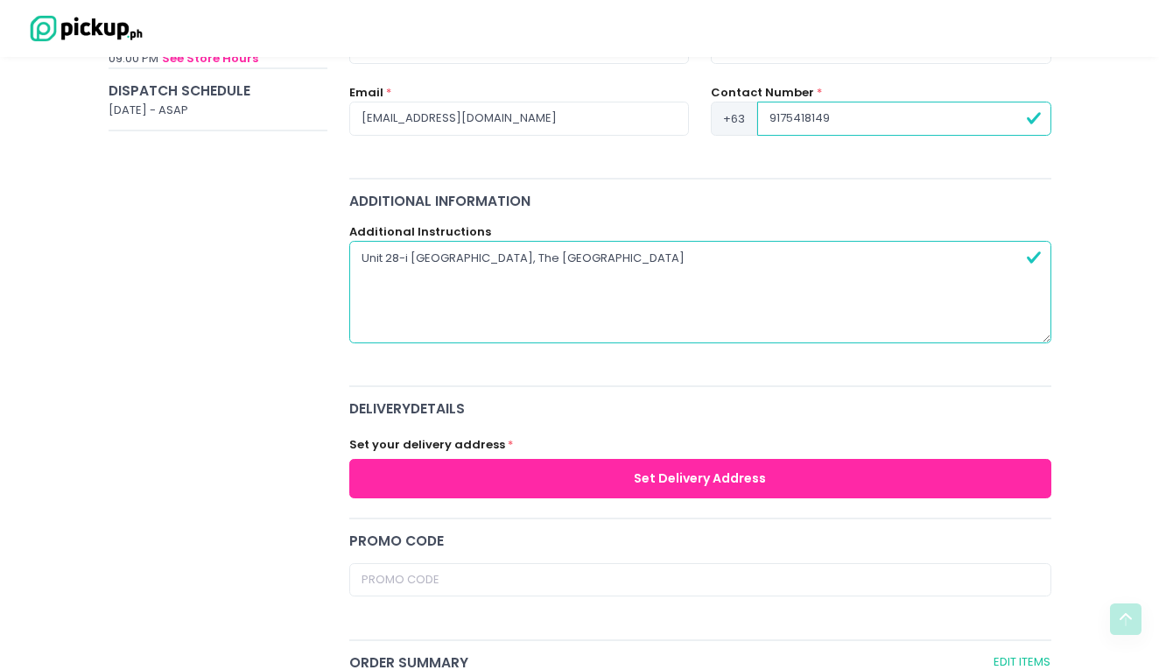
scroll to position [346, 0]
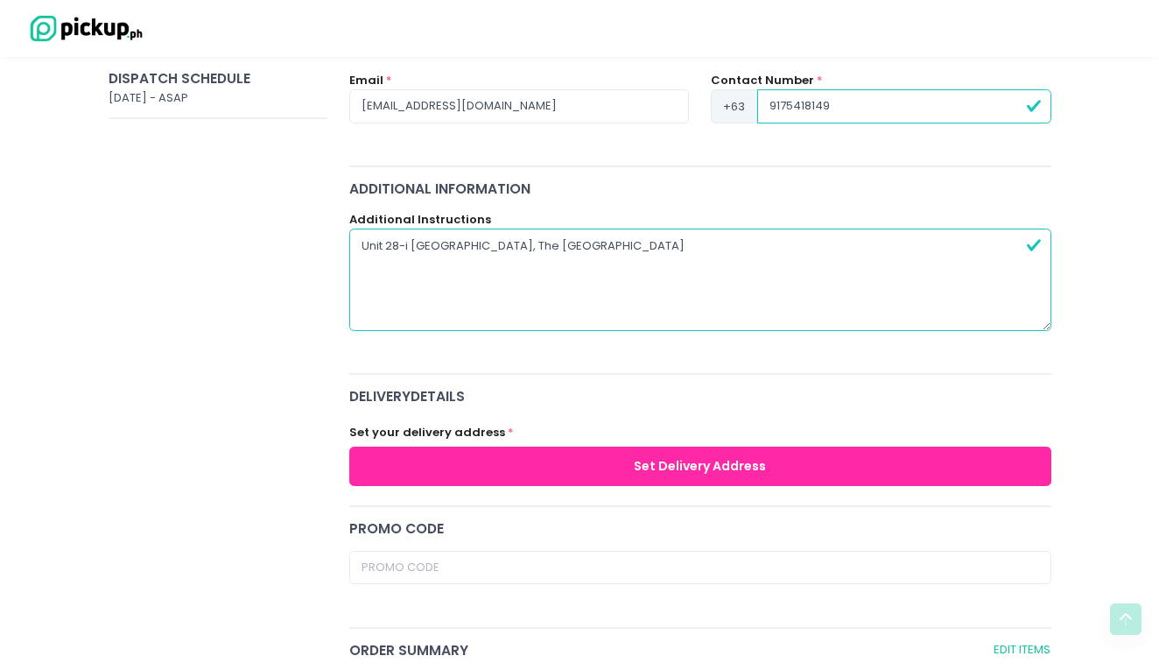
type textarea "Unit 28-i Tower D lobby, The Magnolia Residences"
click at [570, 455] on button "Set Delivery Address" at bounding box center [700, 465] width 702 height 39
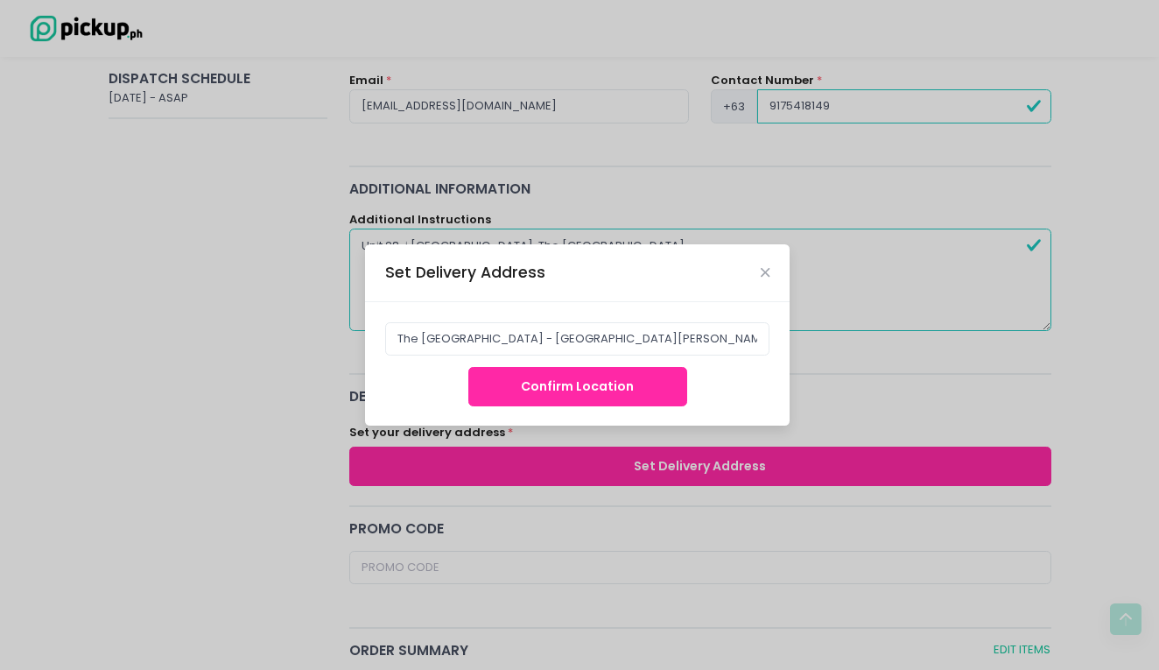
click at [575, 390] on button "Confirm Location" at bounding box center [577, 386] width 219 height 39
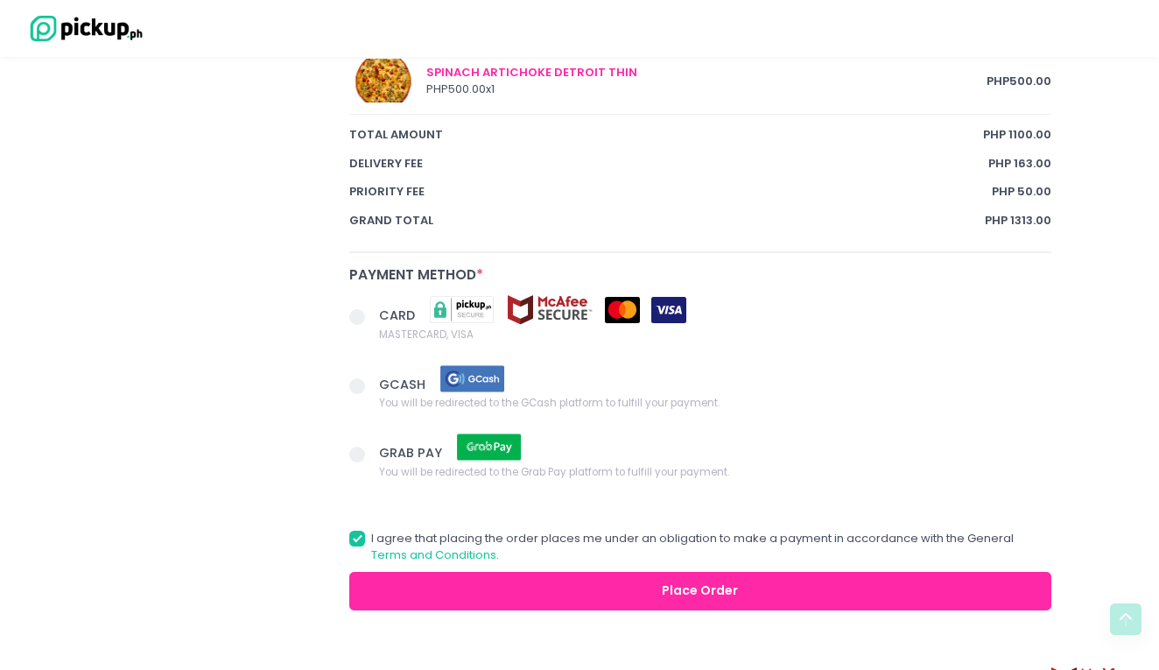
scroll to position [1131, 0]
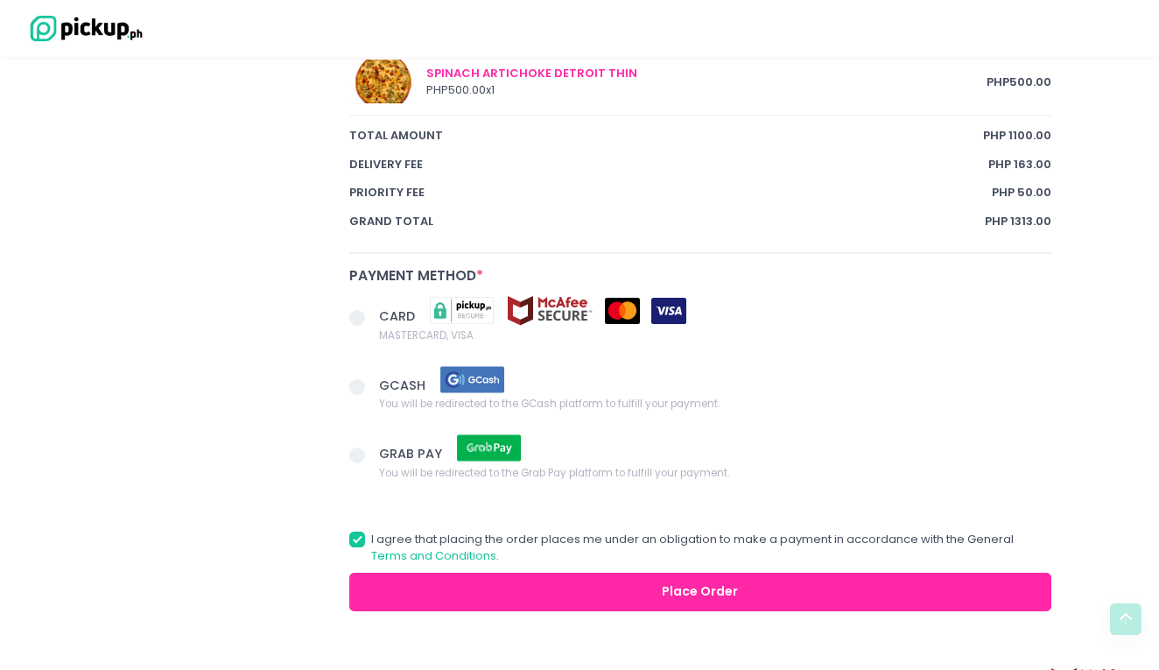
click at [362, 447] on span at bounding box center [357, 455] width 16 height 16
click at [371, 446] on input "GRAB PAY You will be redirected to the Grab Pay platform to fulfill your paymen…" at bounding box center [376, 451] width 11 height 11
radio input "true"
click at [361, 531] on span at bounding box center [357, 539] width 16 height 16
click at [371, 530] on input "I agree that placing the order places me under an obligation to make a payment …" at bounding box center [376, 535] width 11 height 11
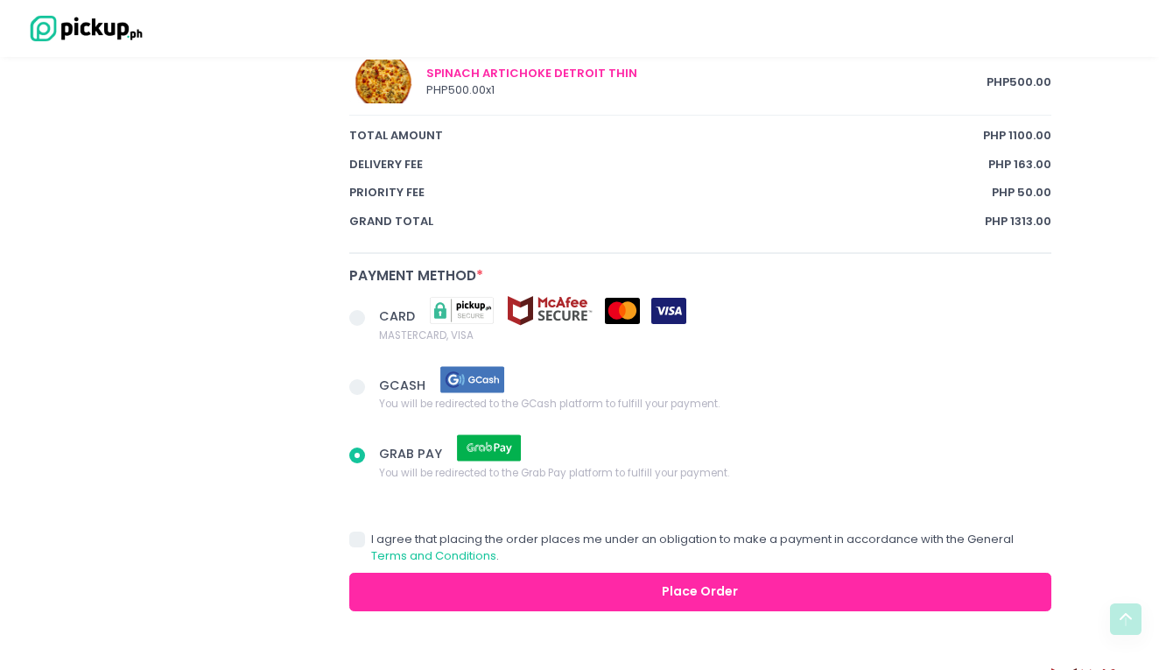
checkbox input "false"
radio input "true"
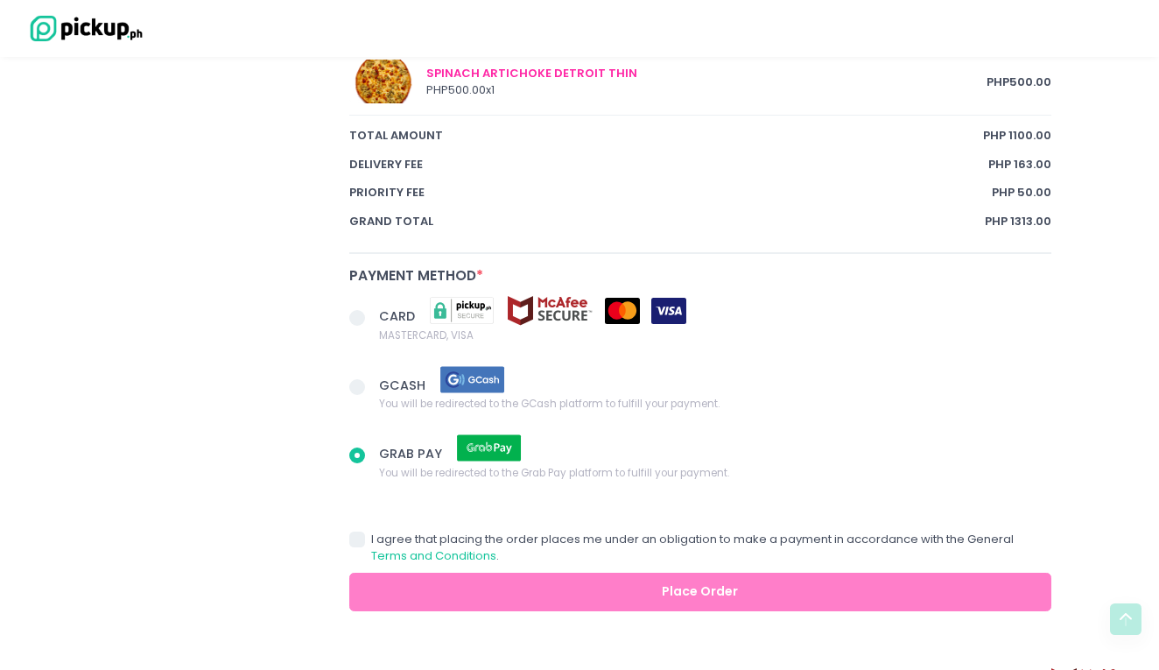
click at [360, 531] on span at bounding box center [357, 539] width 16 height 16
click at [371, 530] on input "I agree that placing the order places me under an obligation to make a payment …" at bounding box center [376, 535] width 11 height 11
checkbox input "true"
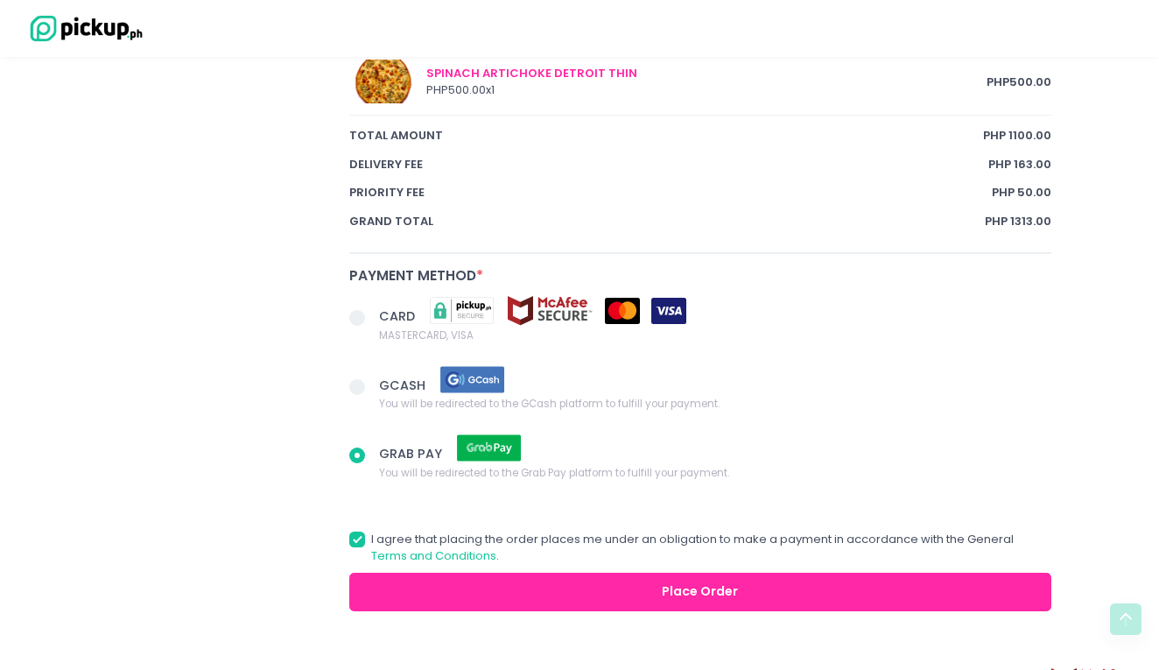
click at [523, 572] on button "Place Order" at bounding box center [700, 591] width 702 height 39
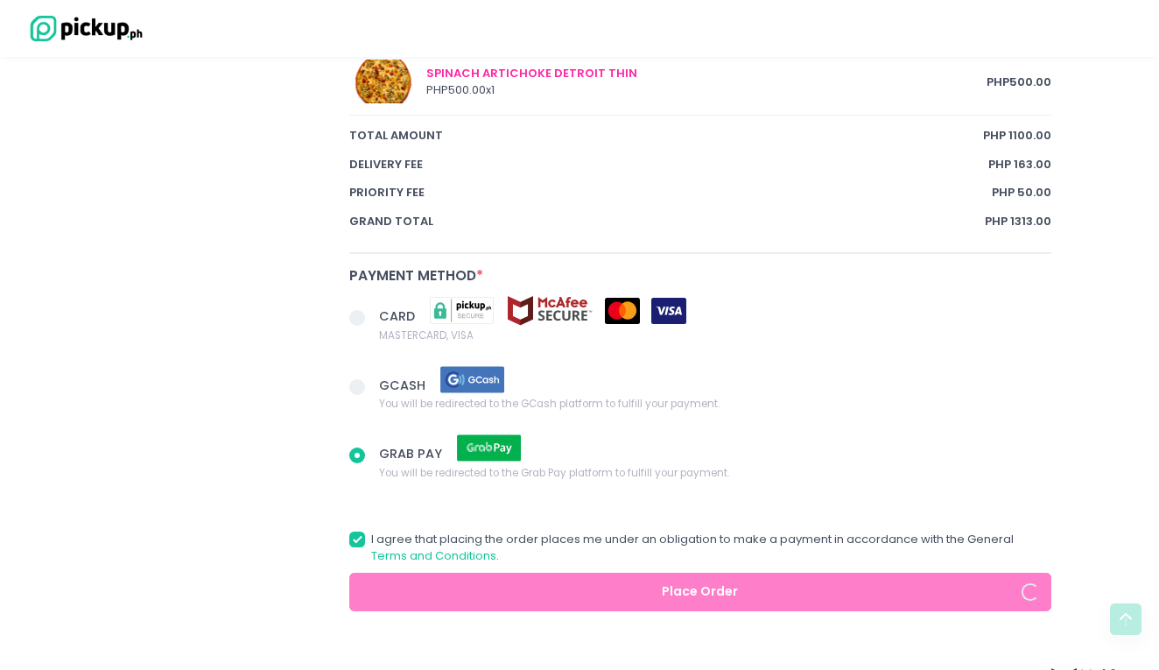
radio input "true"
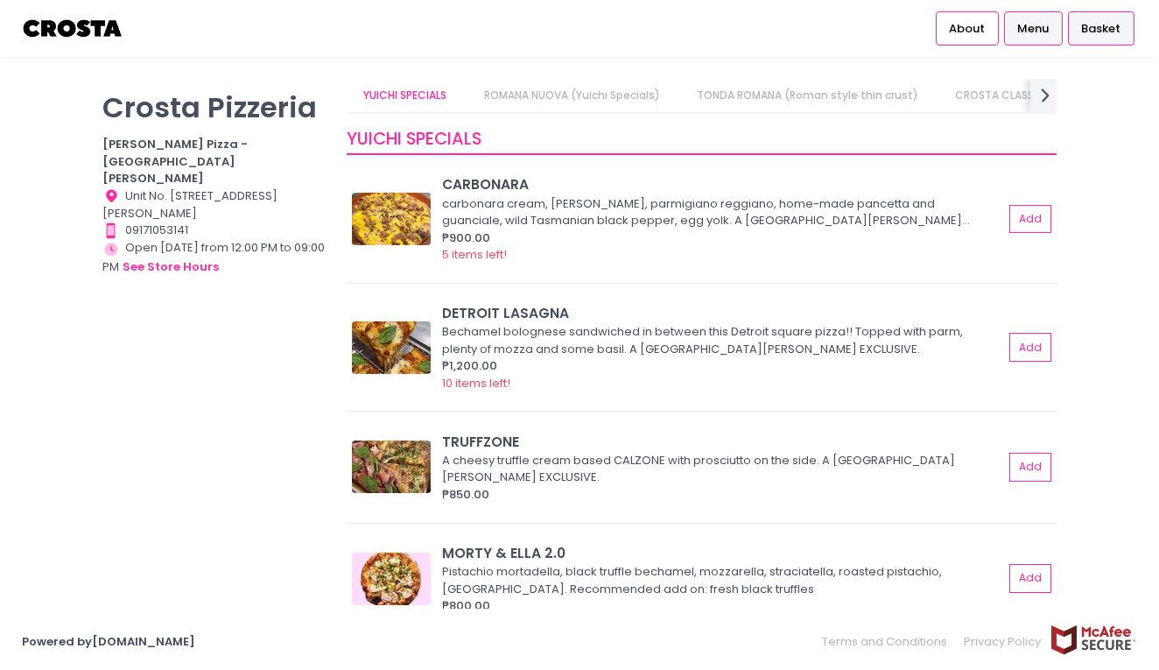
click at [1098, 28] on span "Basket" at bounding box center [1100, 29] width 39 height 18
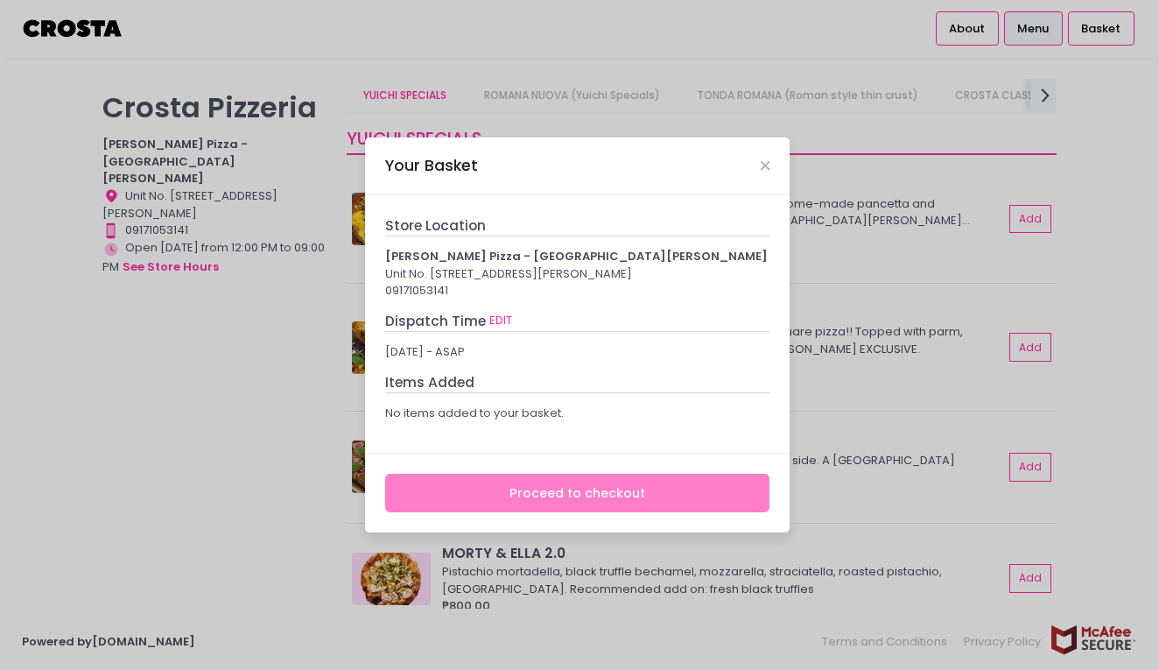
click at [775, 154] on div "Your Basket" at bounding box center [577, 166] width 425 height 58
click at [775, 145] on div "Your Basket" at bounding box center [577, 166] width 425 height 58
click at [770, 157] on div "Your Basket" at bounding box center [577, 166] width 425 height 58
click at [755, 157] on div "Your Basket" at bounding box center [577, 166] width 425 height 58
click at [769, 159] on icon "Close" at bounding box center [765, 165] width 9 height 13
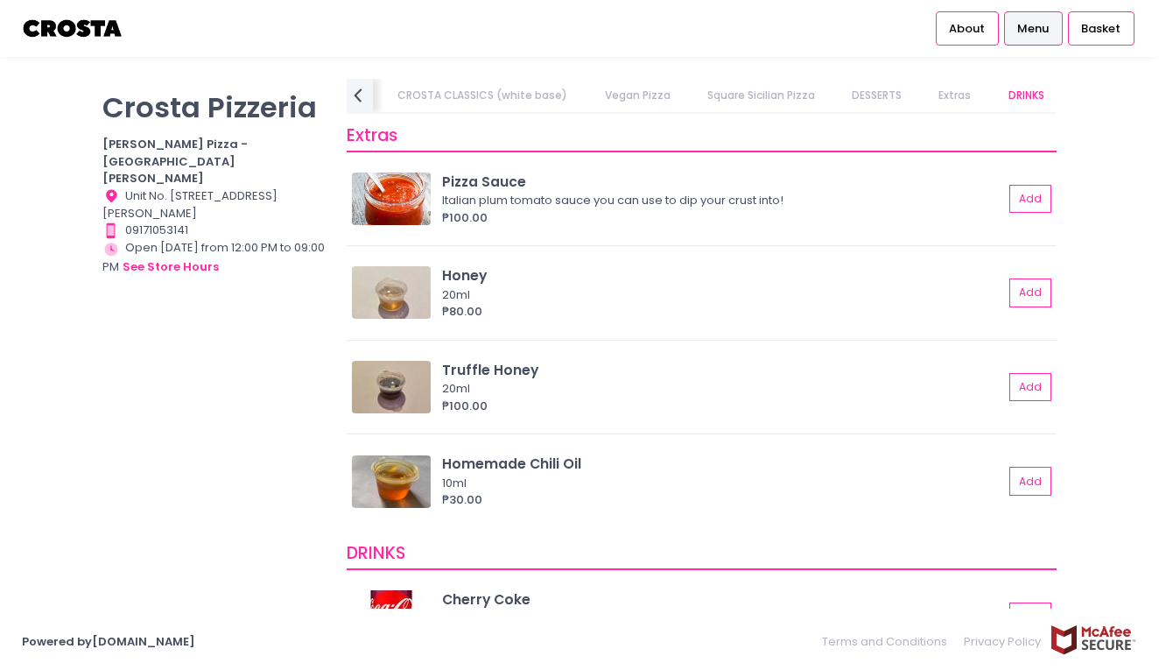
scroll to position [2940, 0]
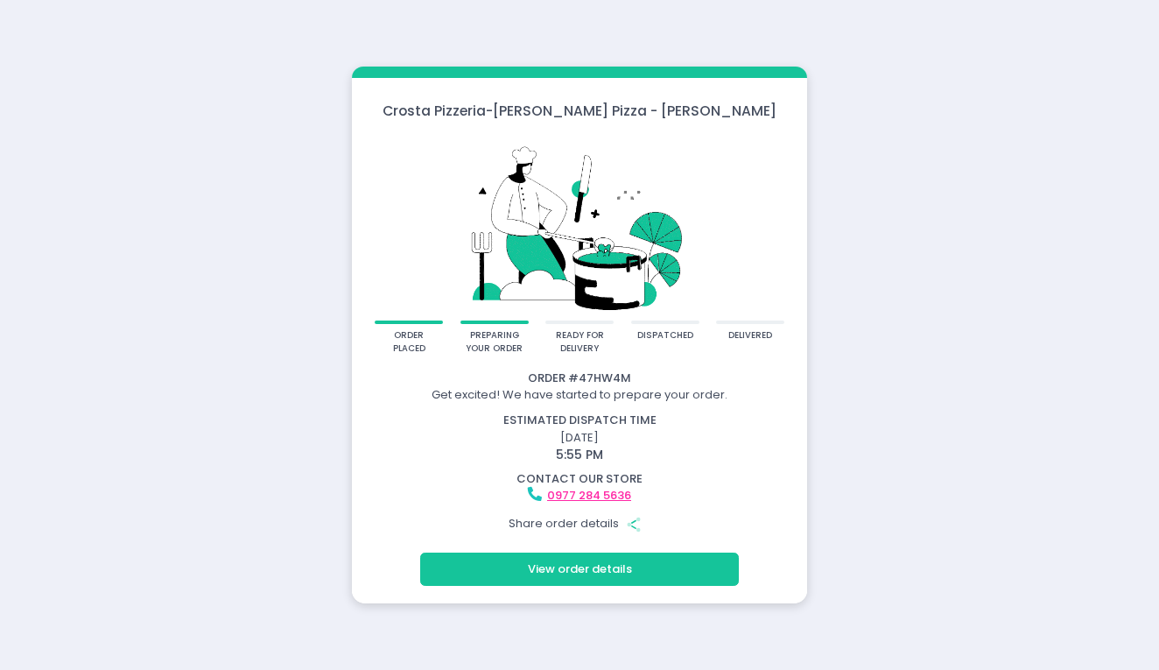
click at [565, 567] on button "View order details" at bounding box center [579, 568] width 319 height 33
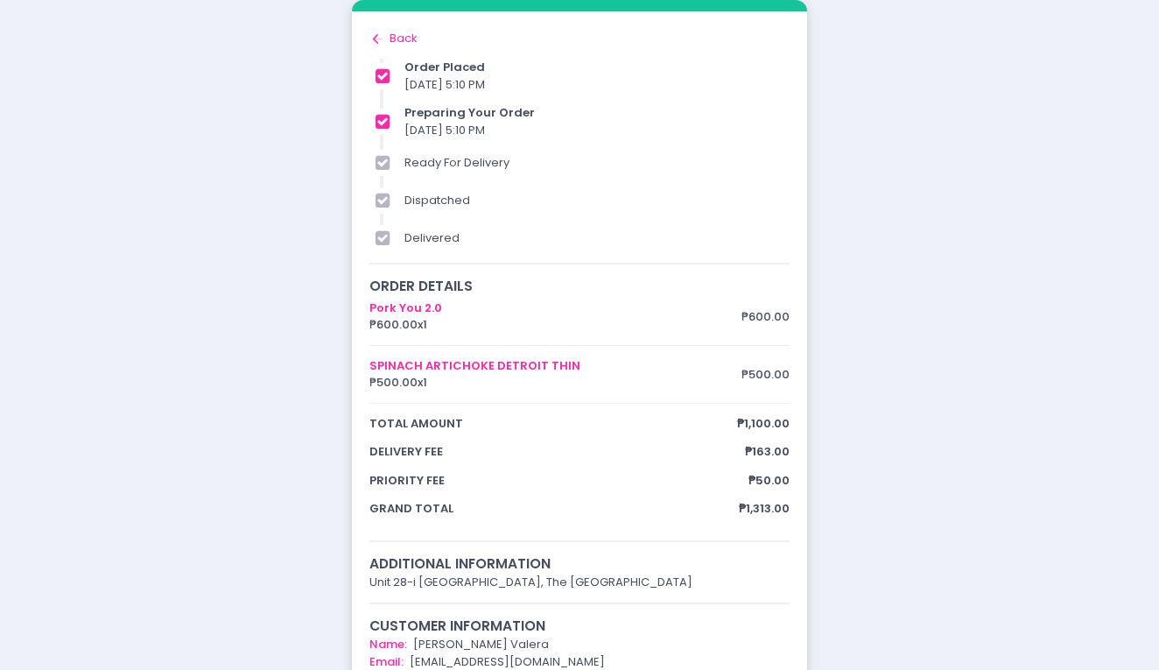
click at [895, 205] on div "order placed preparing your order ready for delivery dispatched delivered Order…" at bounding box center [579, 503] width 1159 height 1006
